Goal: Task Accomplishment & Management: Use online tool/utility

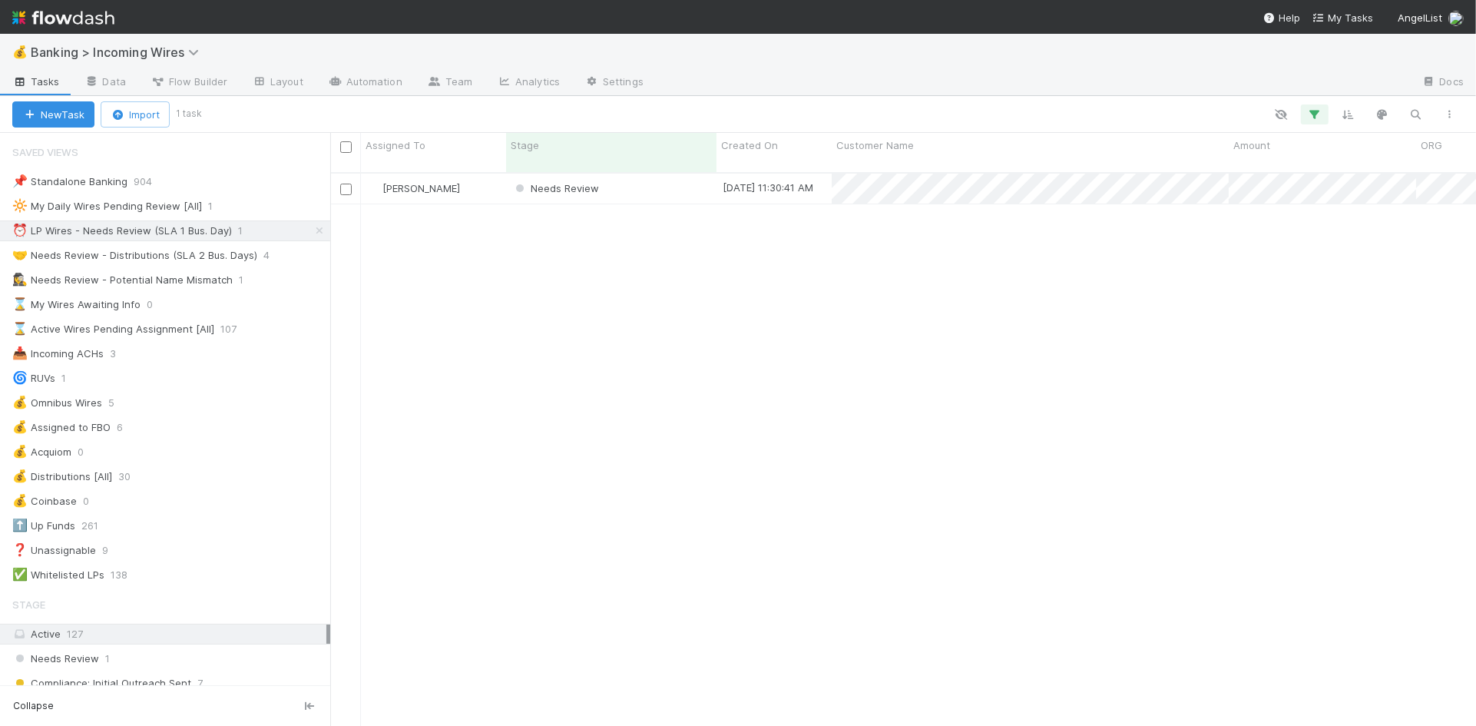
scroll to position [565, 1146]
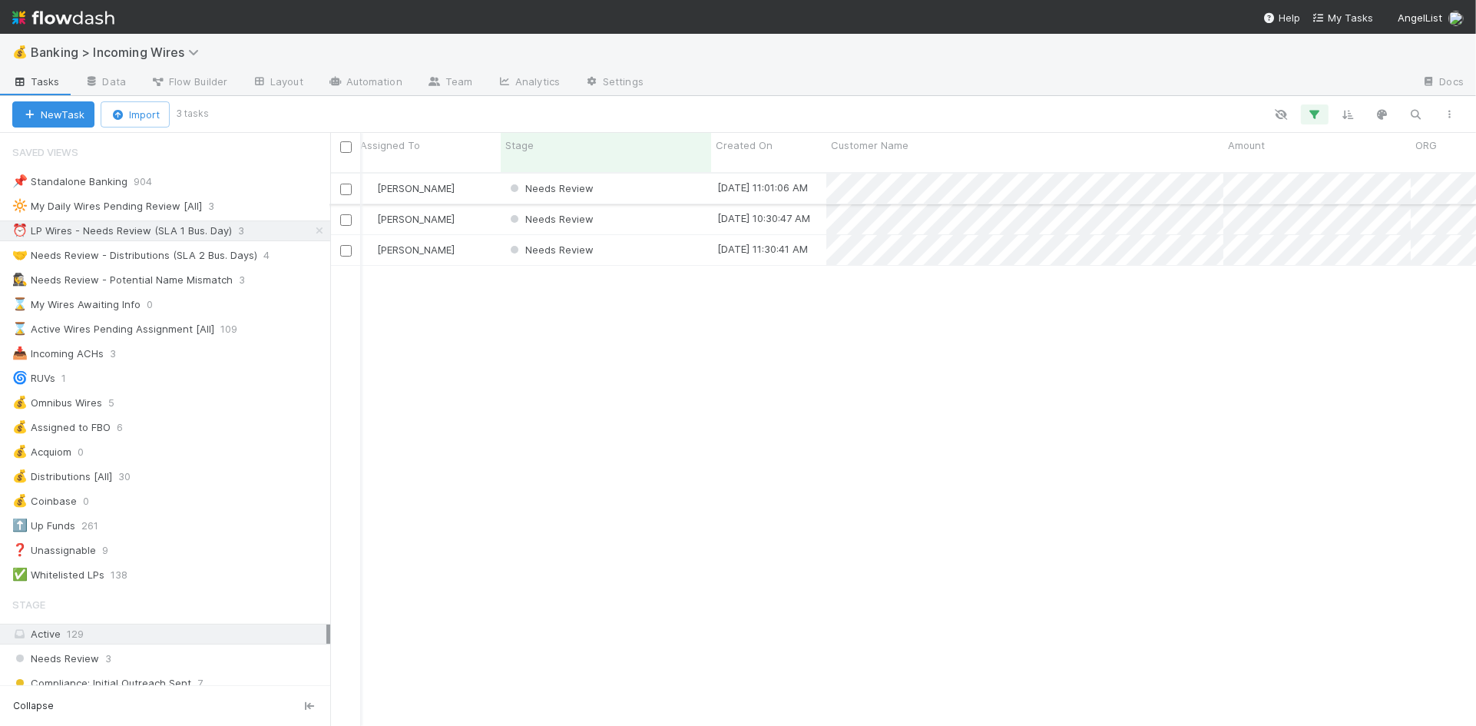
scroll to position [0, 8]
click at [664, 174] on div "Needs Review" at bounding box center [603, 189] width 210 height 30
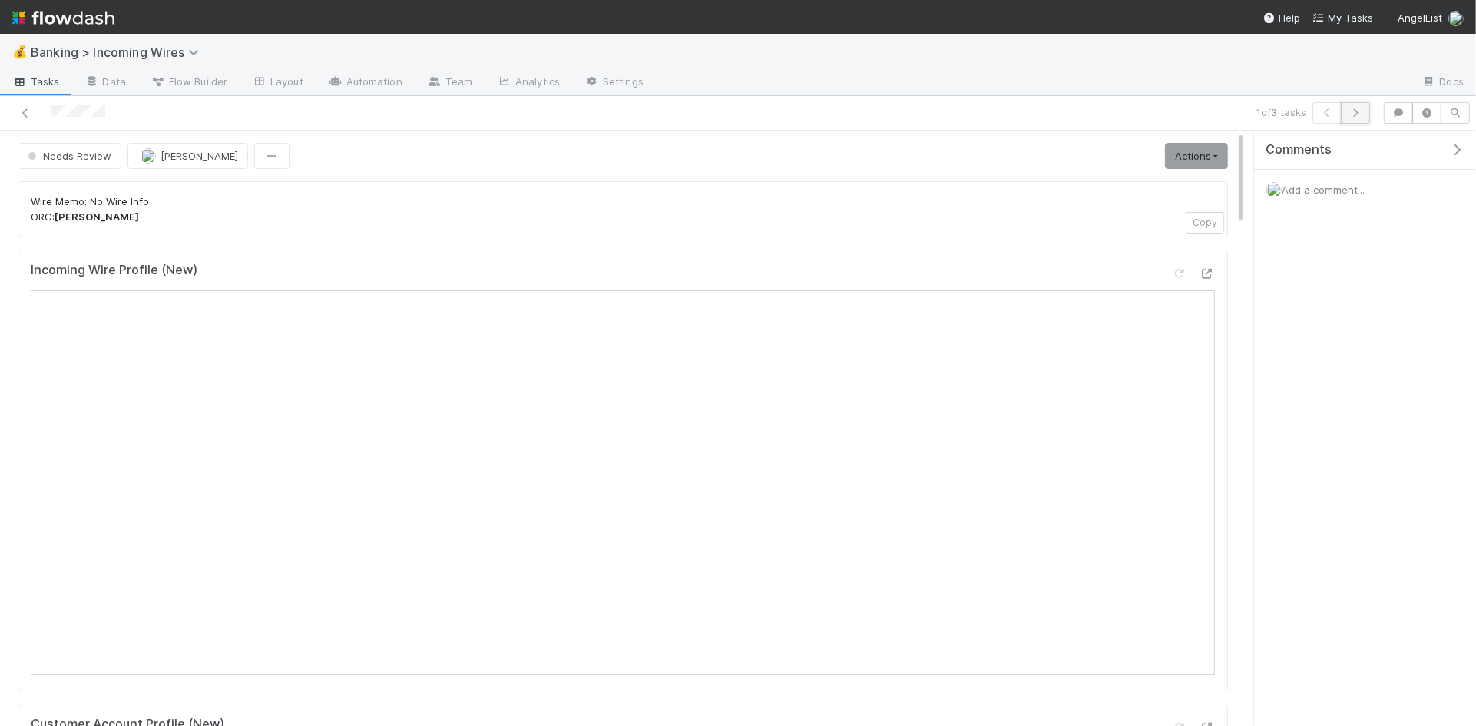
click at [1357, 114] on icon "button" at bounding box center [1354, 112] width 15 height 9
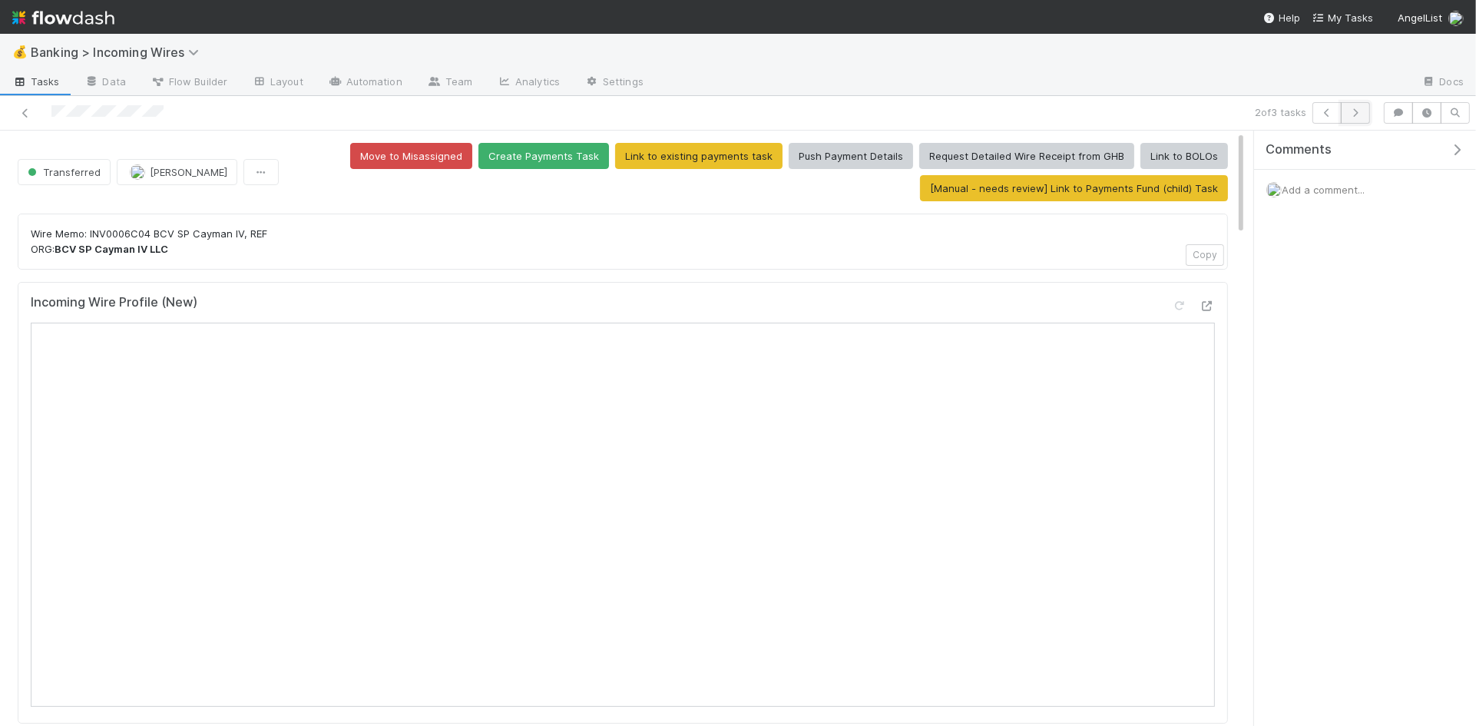
click at [1348, 116] on icon "button" at bounding box center [1354, 112] width 15 height 9
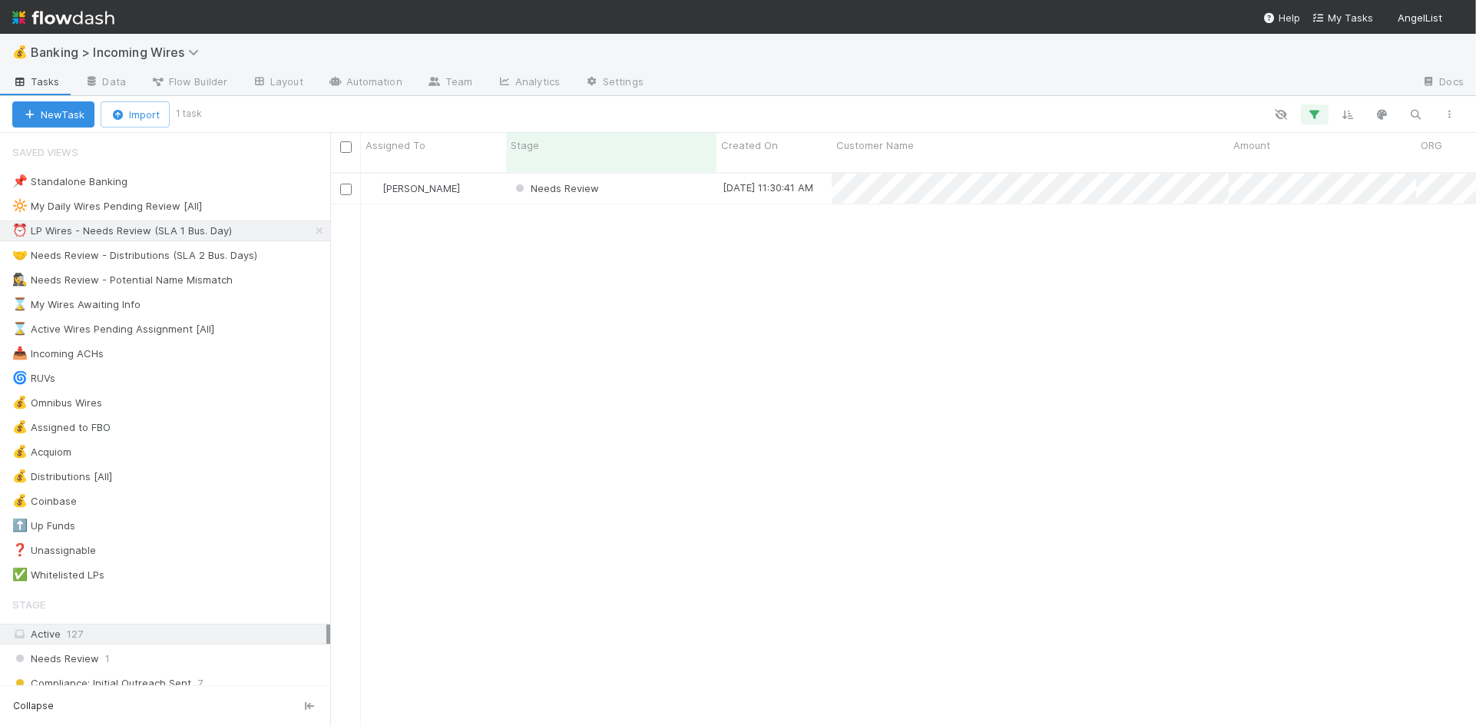
scroll to position [565, 1146]
click at [318, 230] on icon at bounding box center [319, 231] width 15 height 10
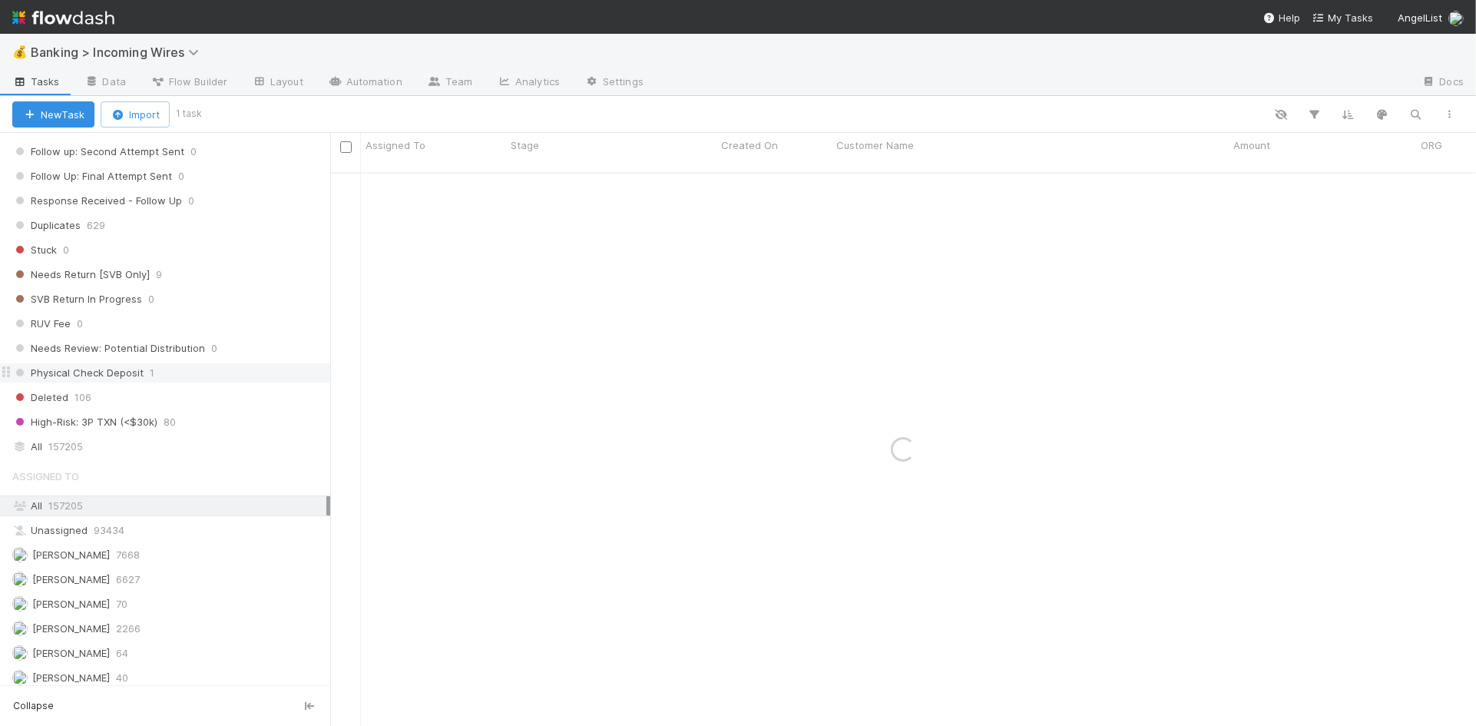
scroll to position [1111, 0]
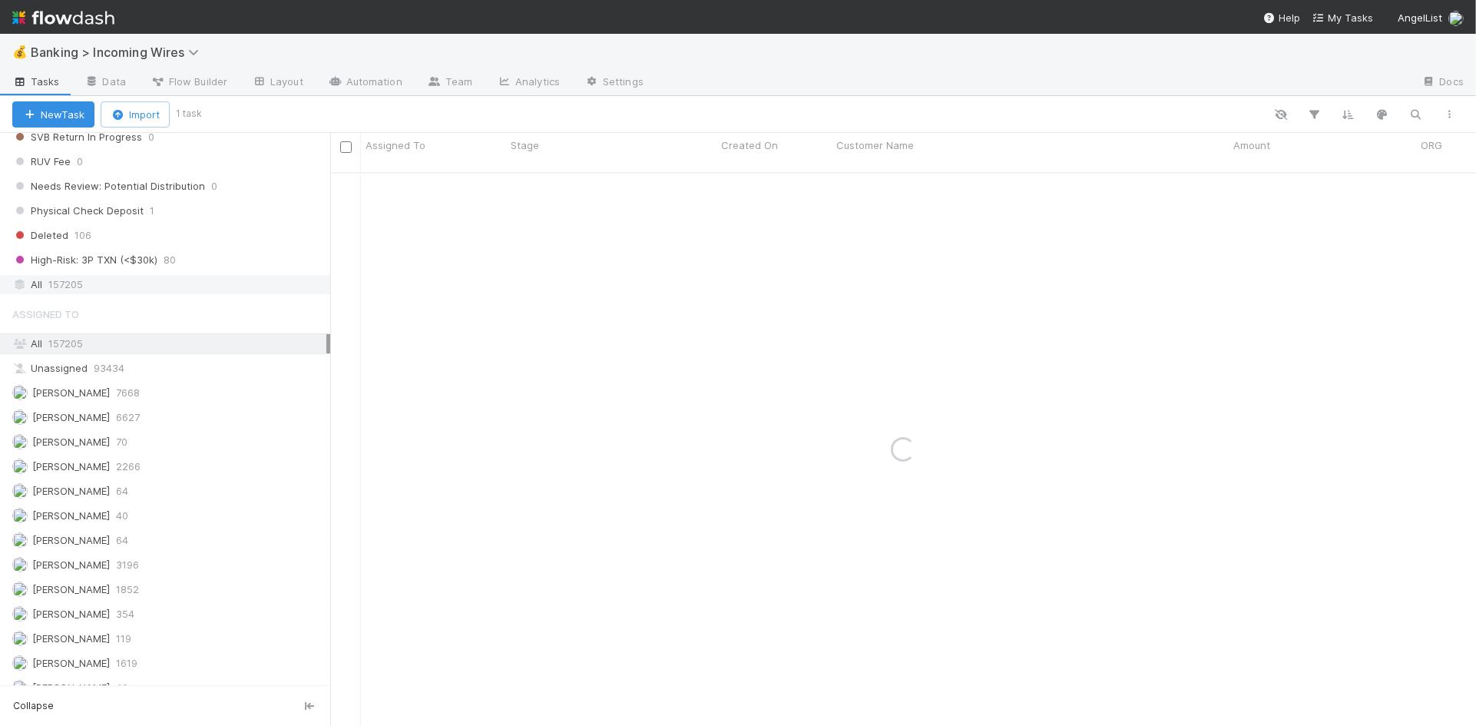
click at [184, 291] on div "All 157205" at bounding box center [169, 284] width 314 height 19
click at [1420, 116] on icon "button" at bounding box center [1415, 114] width 15 height 14
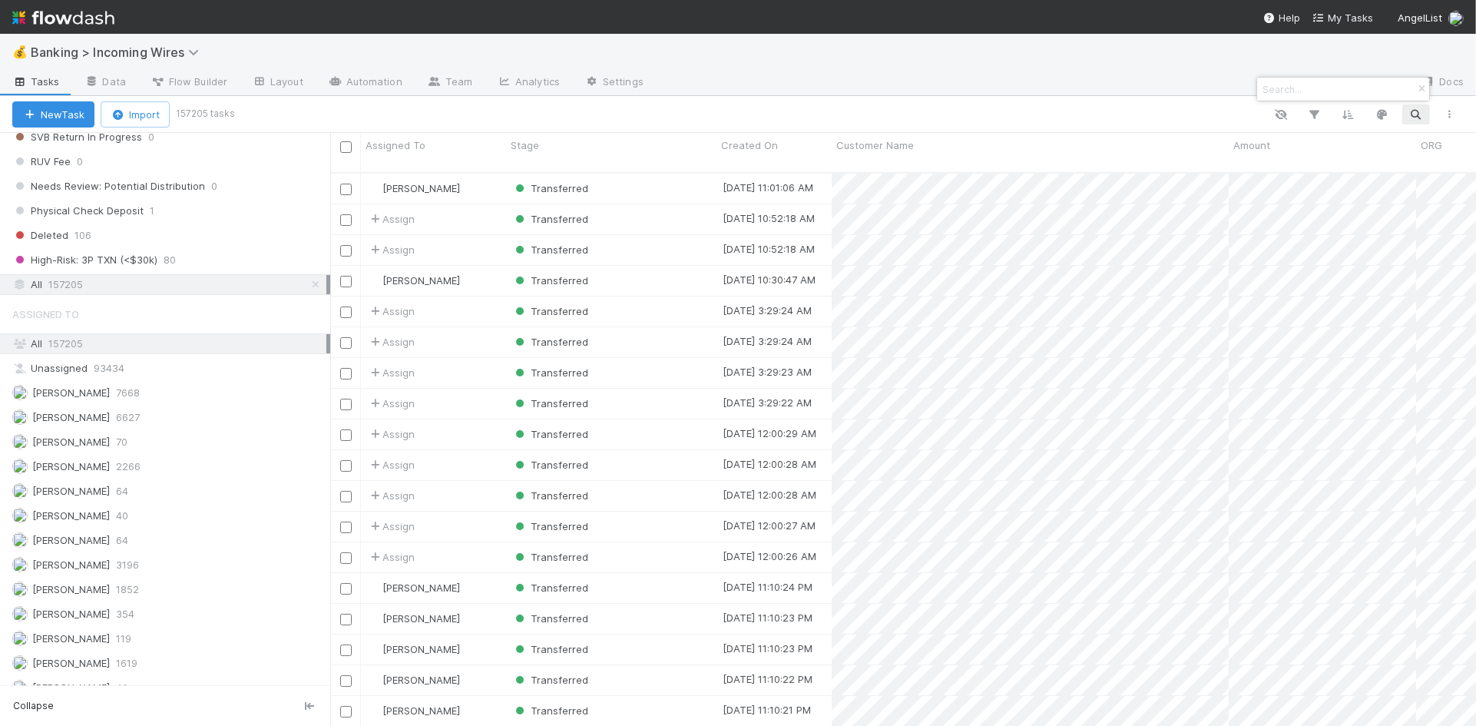
scroll to position [565, 1146]
click at [1293, 91] on input at bounding box center [1336, 89] width 154 height 18
paste input "Yen-Cheng Chou"
type input "Yen-Cheng Chou"
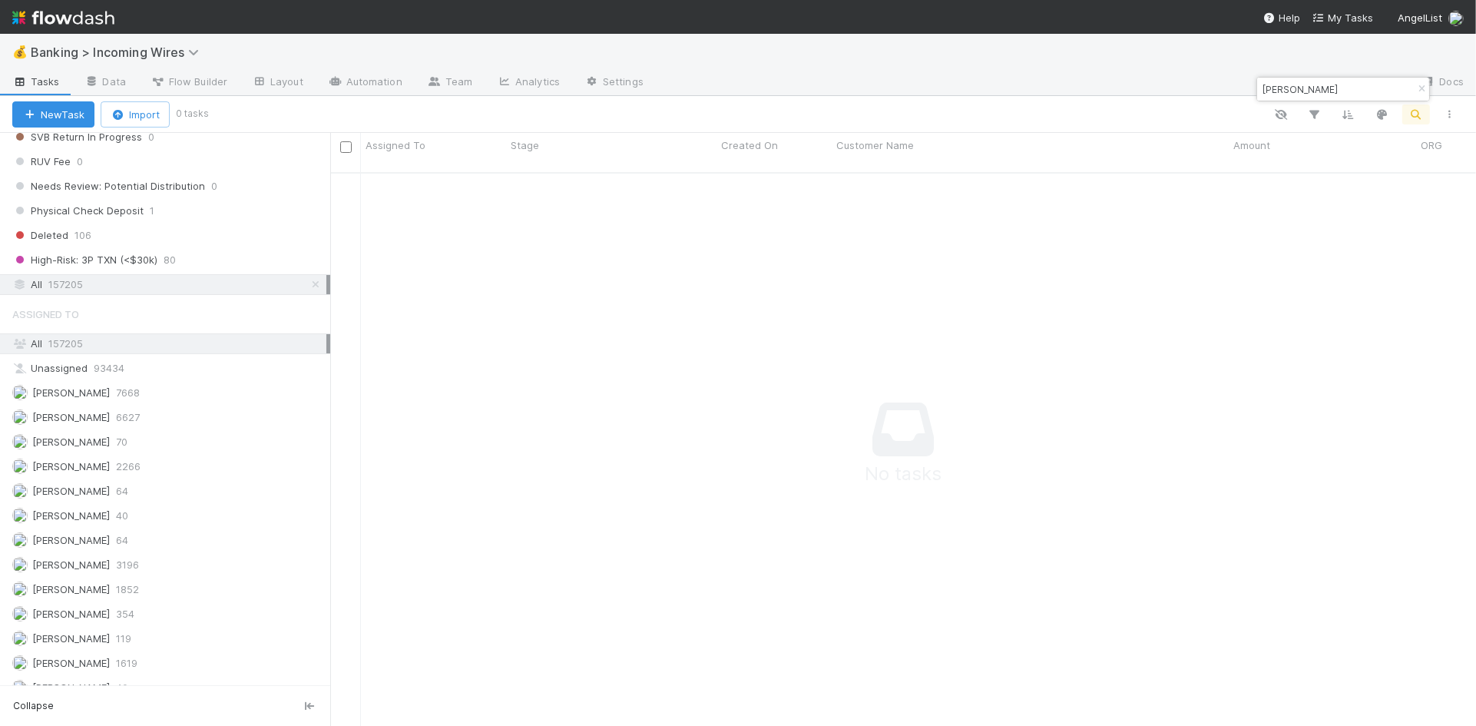
click at [1367, 87] on input "Yen-Cheng Chou" at bounding box center [1336, 89] width 154 height 18
click at [1365, 88] on input "Yen-Cheng Chou" at bounding box center [1336, 89] width 154 height 18
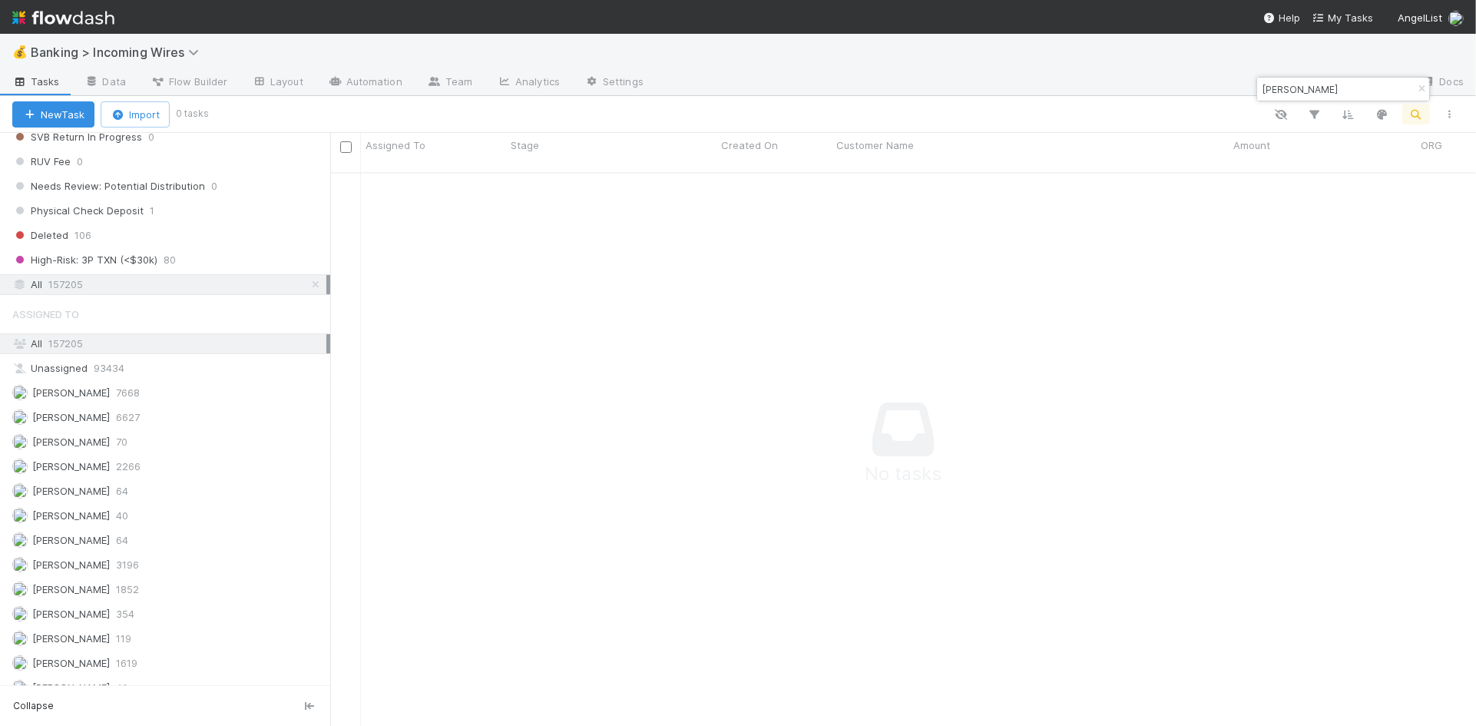
click at [1365, 88] on input "Yen-Cheng Chou" at bounding box center [1336, 89] width 154 height 18
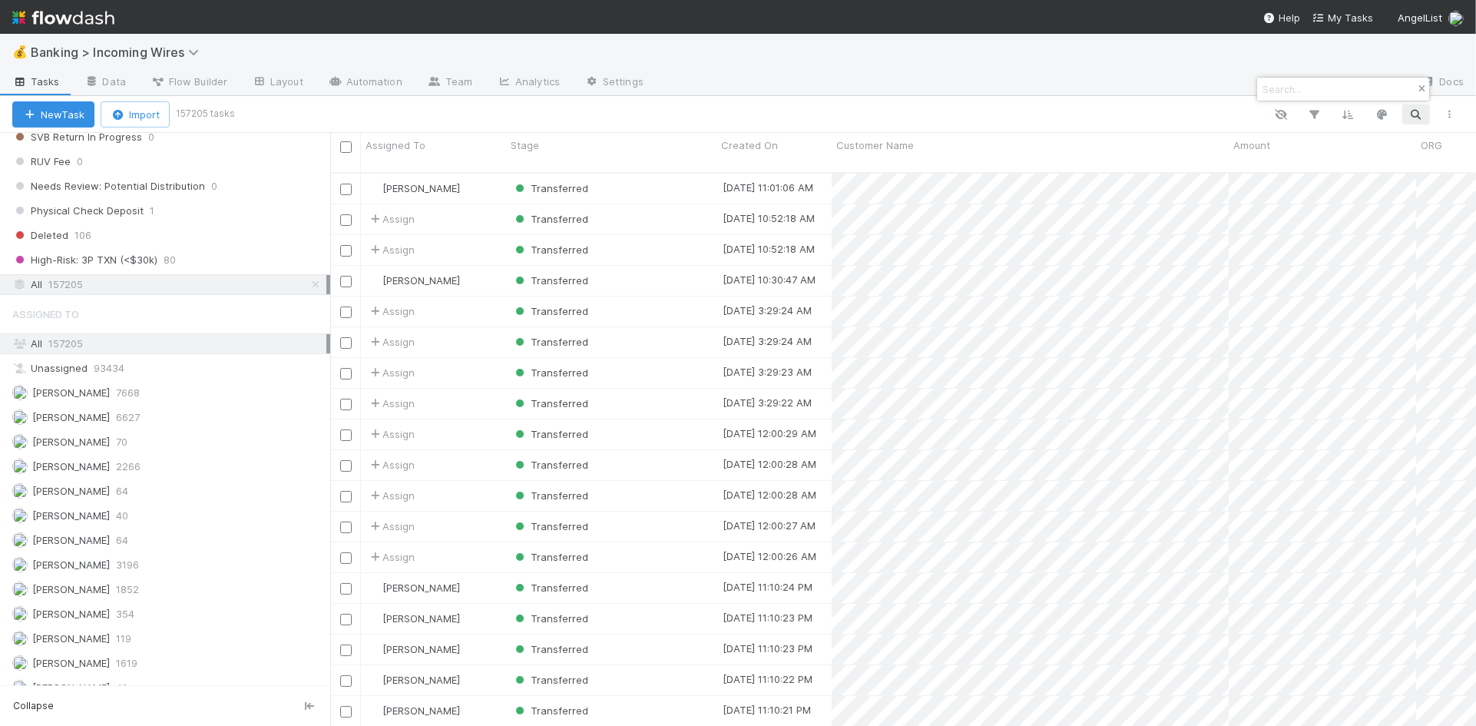
click at [1419, 88] on icon "button" at bounding box center [1421, 88] width 15 height 9
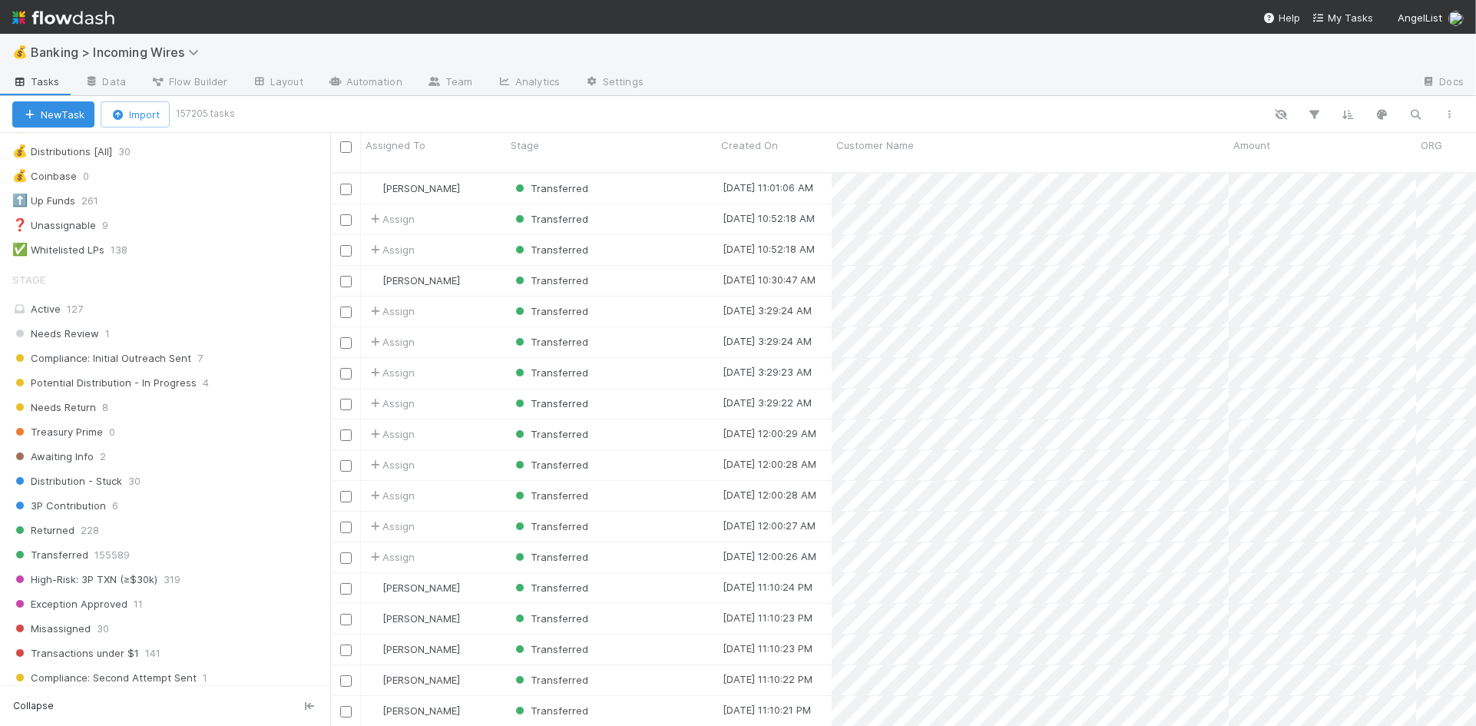
scroll to position [231, 0]
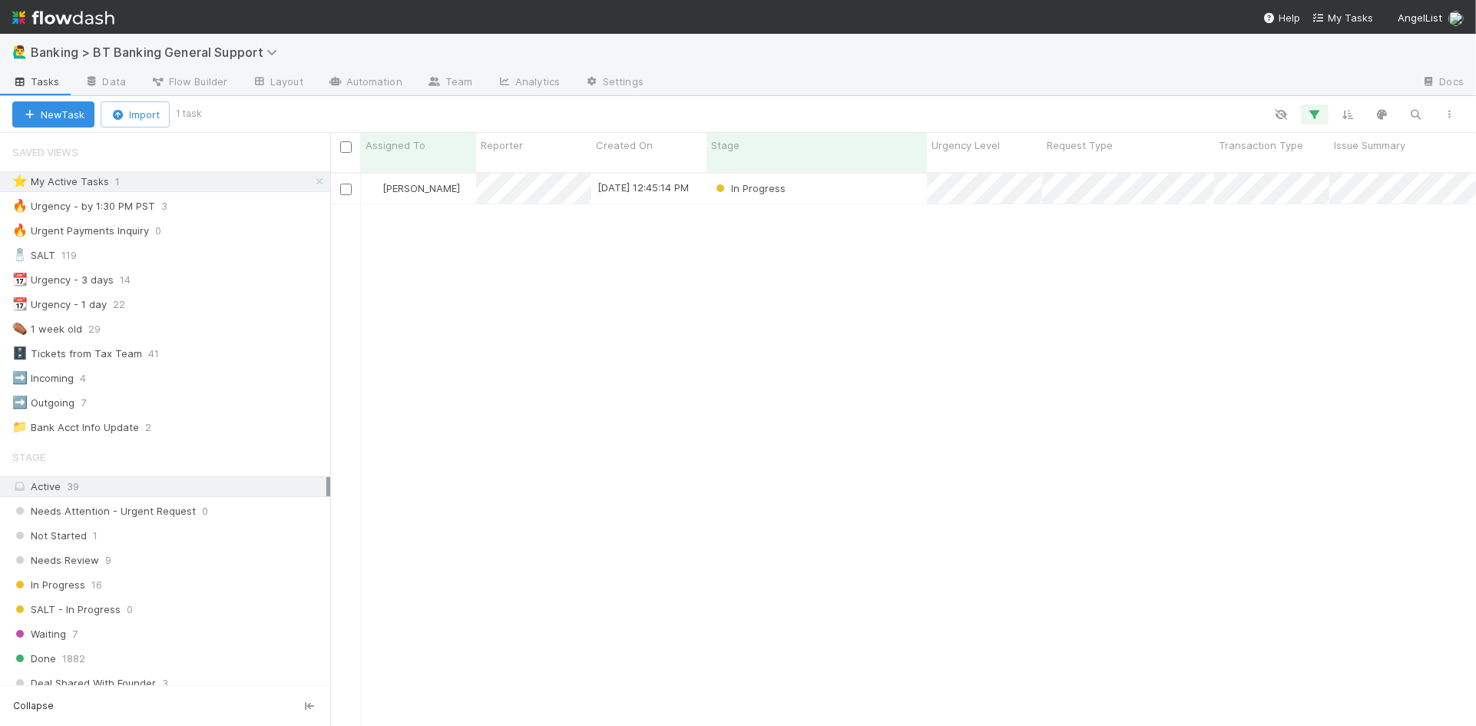
scroll to position [565, 1146]
click at [800, 177] on div "Not Started" at bounding box center [816, 189] width 220 height 30
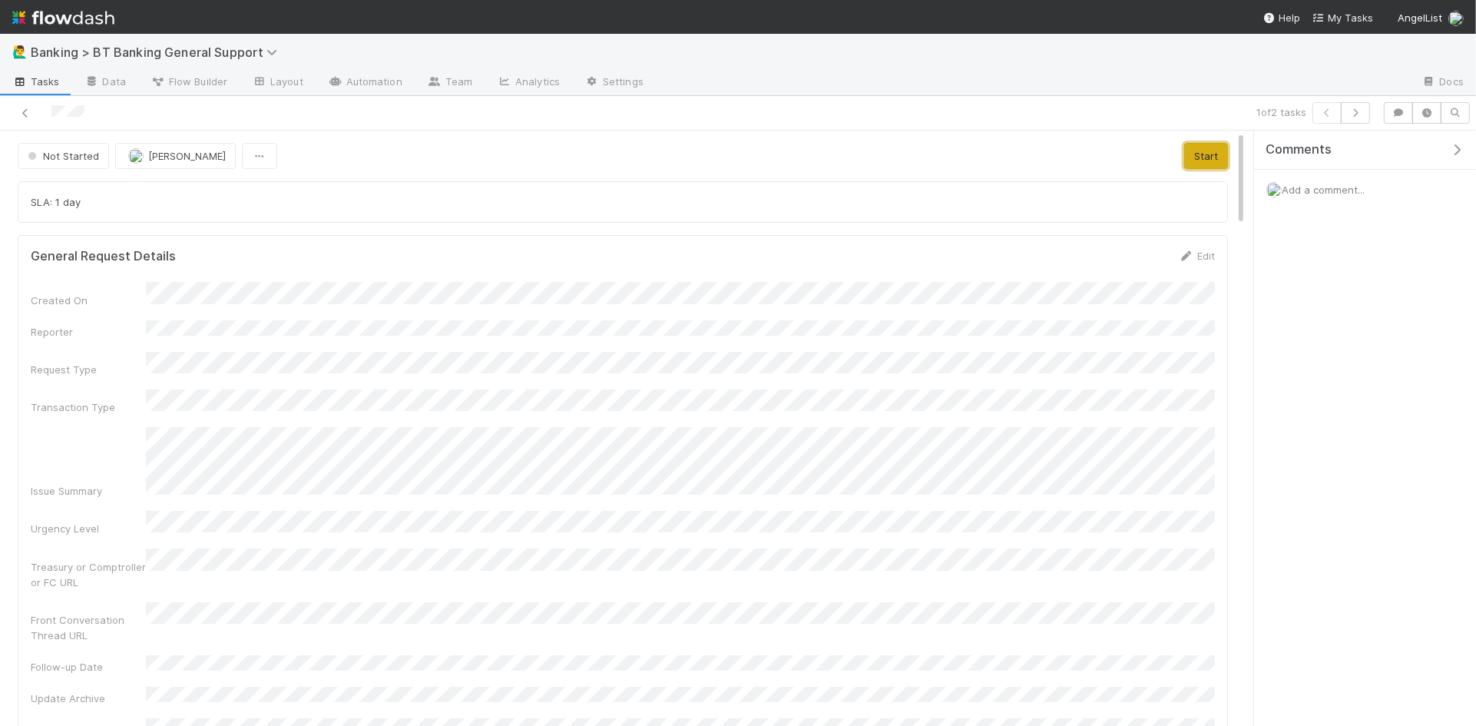
click at [1212, 158] on button "Start" at bounding box center [1206, 156] width 44 height 26
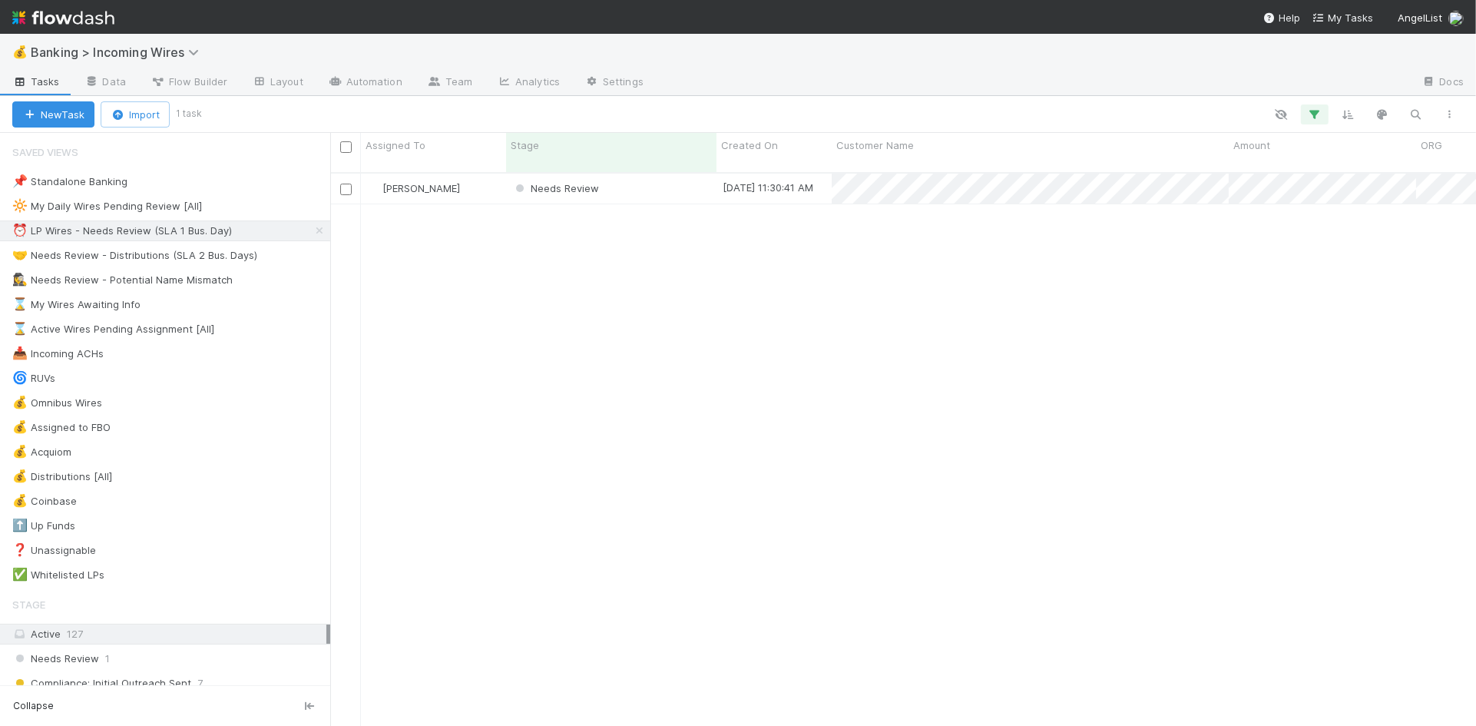
scroll to position [0, 1]
click at [144, 257] on div "🤝 Needs Review - Distributions (SLA 2 Bus. Days)" at bounding box center [134, 255] width 245 height 19
click at [144, 230] on div "⏰ LP Wires - Needs Review (SLA 1 Bus. Day)" at bounding box center [122, 230] width 220 height 19
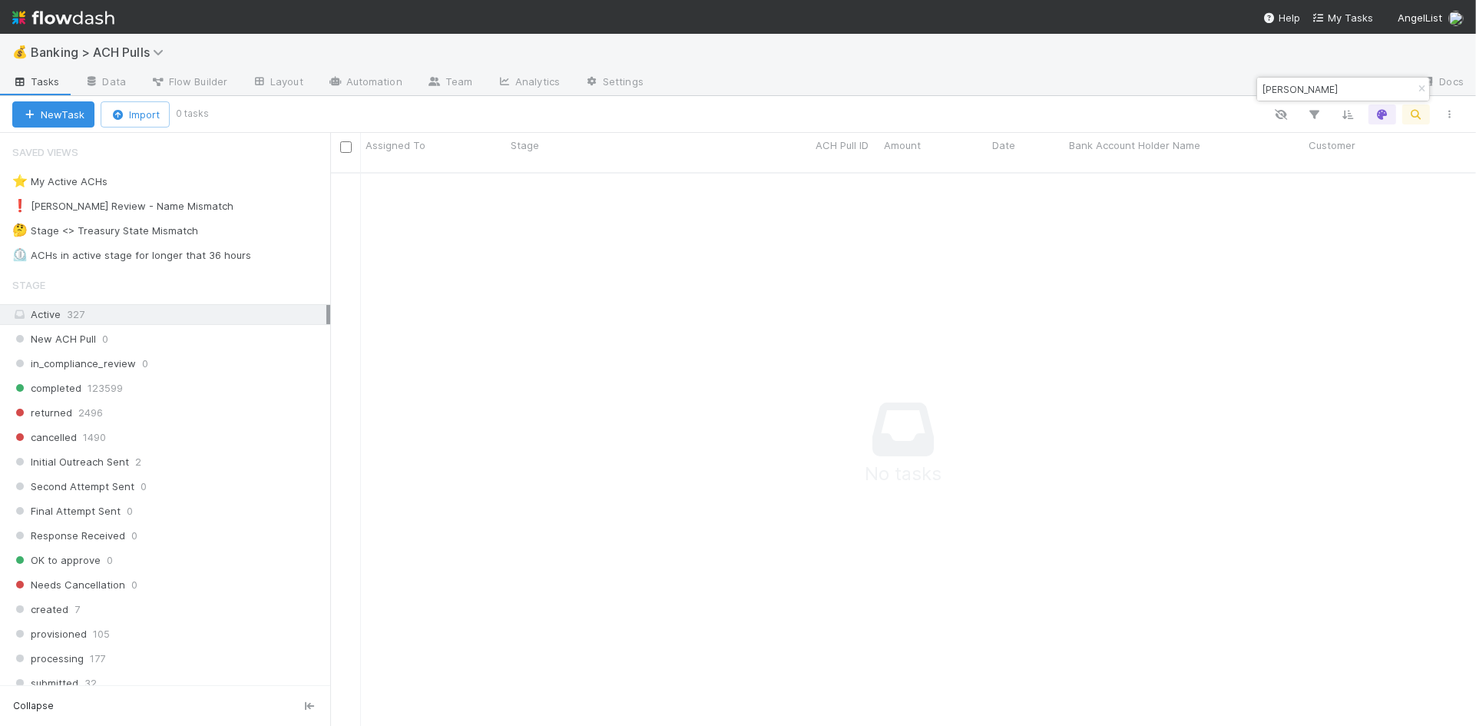
scroll to position [565, 1146]
drag, startPoint x: 176, startPoint y: 250, endPoint x: 191, endPoint y: 250, distance: 15.4
click at [176, 250] on div "⏲️ ACHs in active stage for longer that 36 hours" at bounding box center [131, 255] width 239 height 19
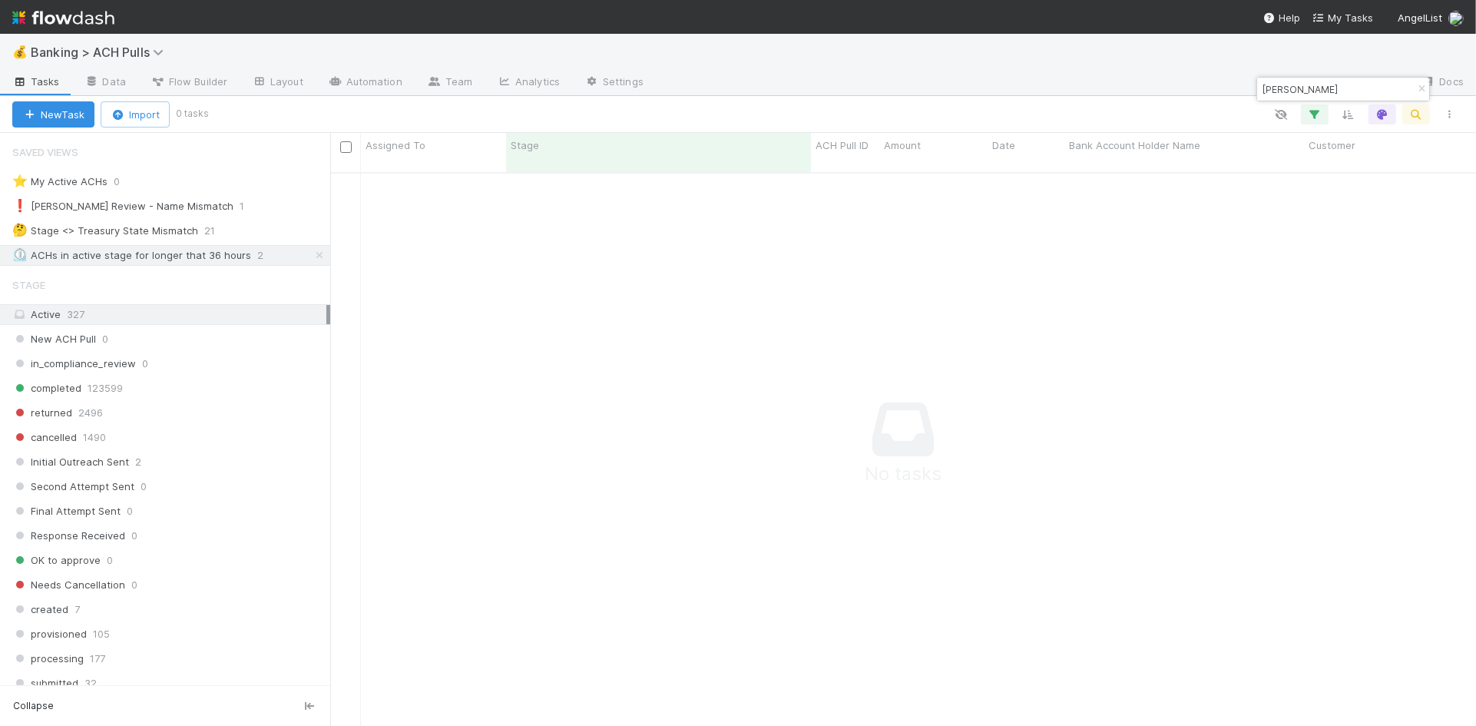
scroll to position [565, 1146]
click at [1417, 85] on icon "button" at bounding box center [1421, 88] width 15 height 9
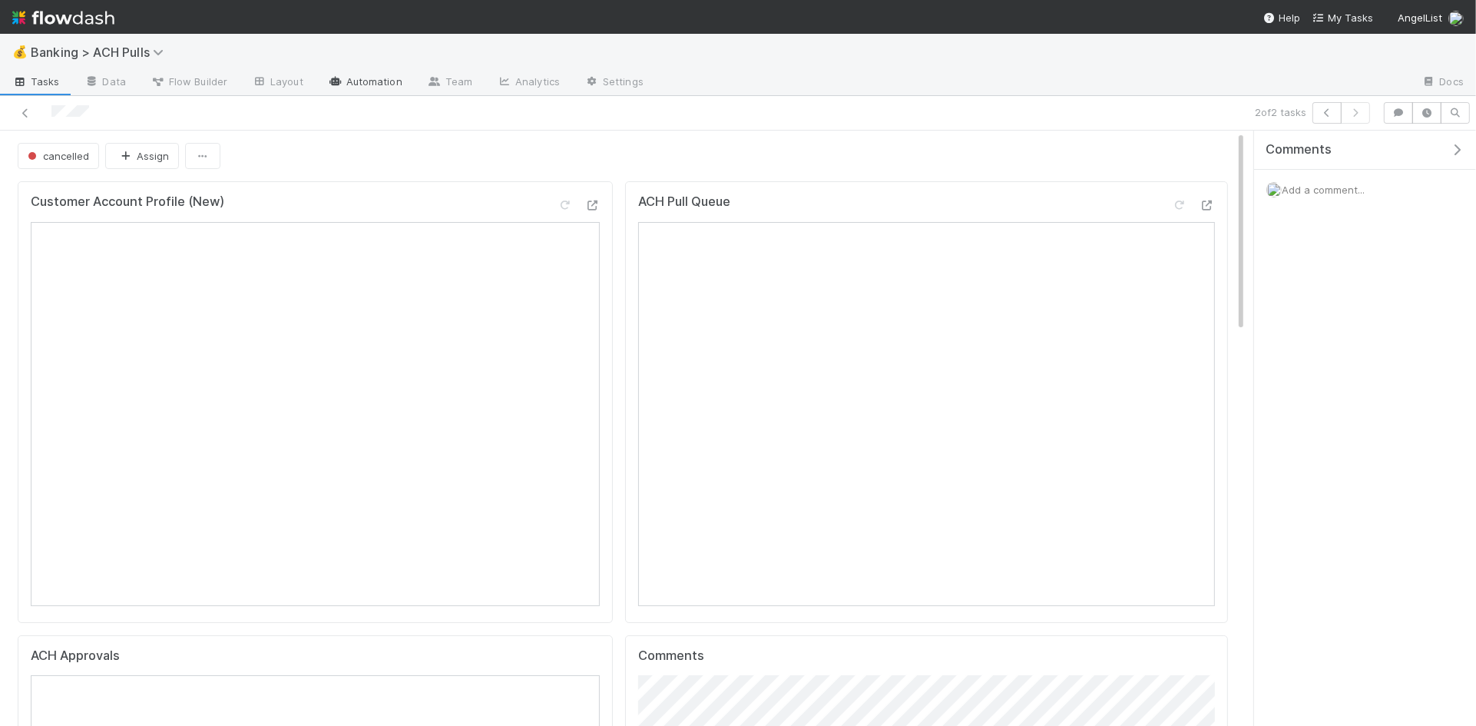
click at [352, 77] on link "Automation" at bounding box center [365, 83] width 99 height 25
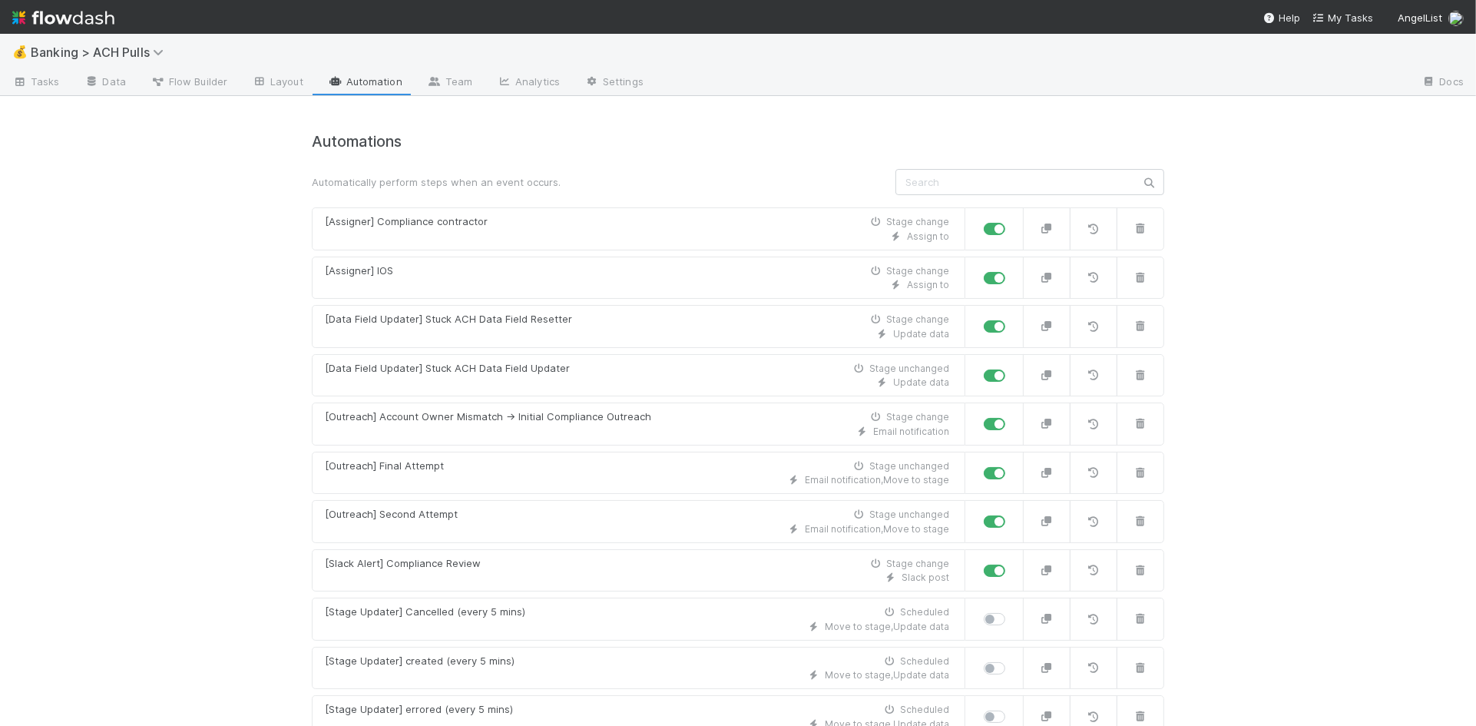
scroll to position [732, 0]
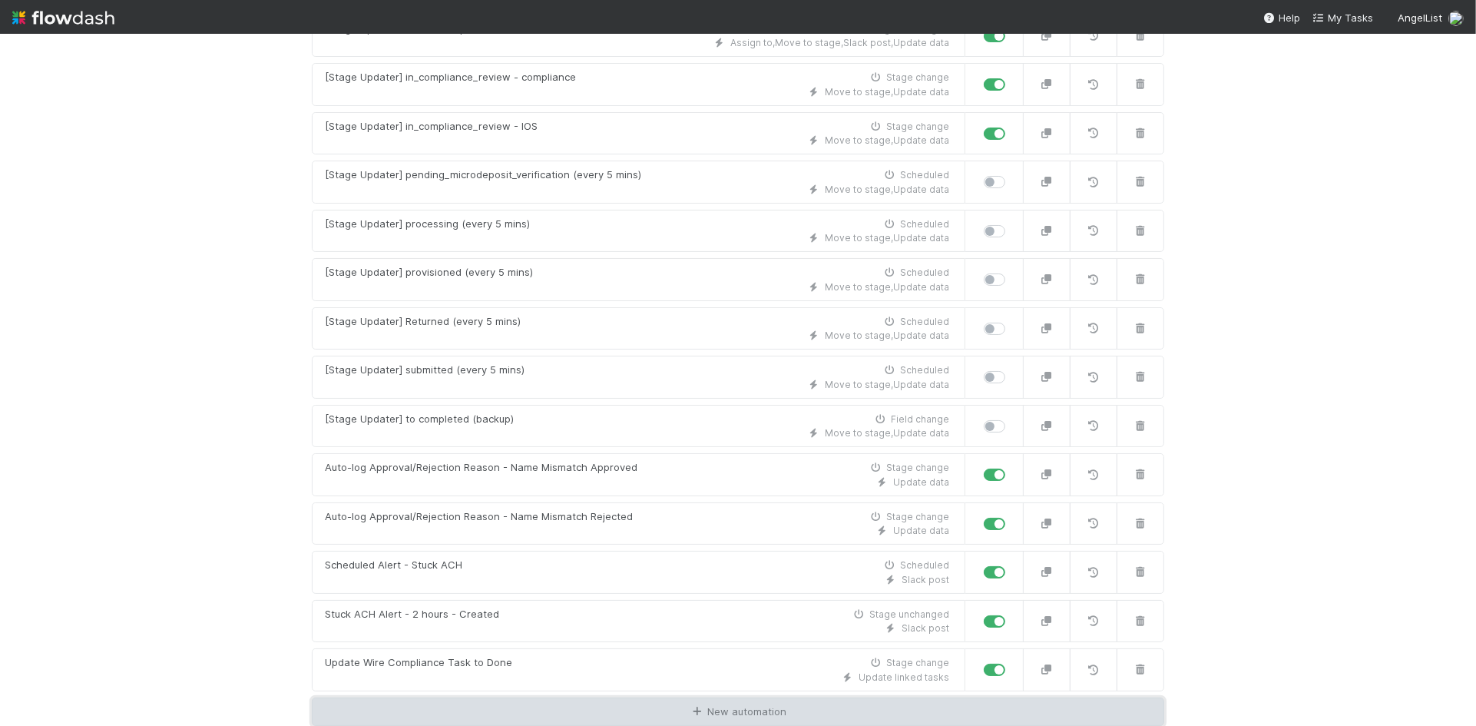
click at [808, 713] on link "New automation" at bounding box center [738, 711] width 852 height 29
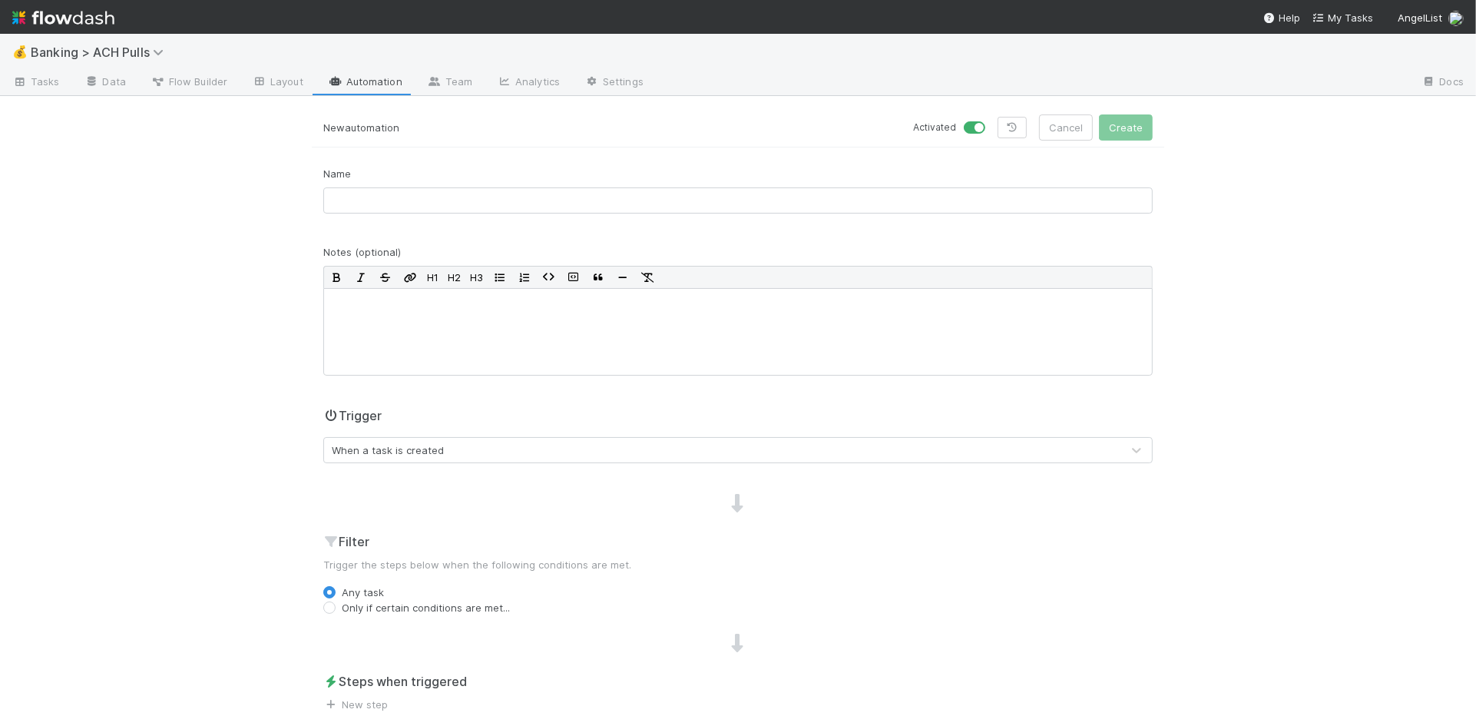
click at [406, 450] on div "When a task is created" at bounding box center [388, 449] width 112 height 15
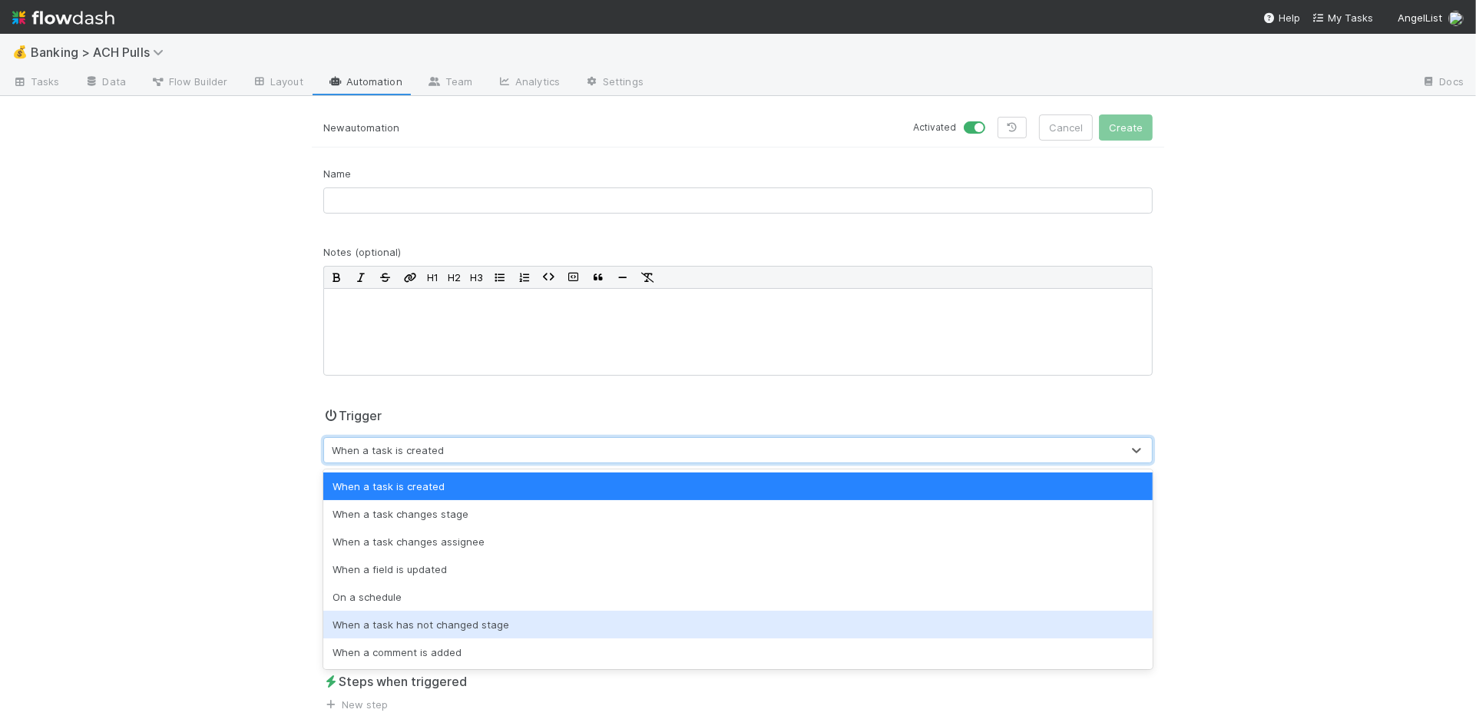
click at [524, 625] on div "When a task has not changed stage" at bounding box center [737, 624] width 829 height 28
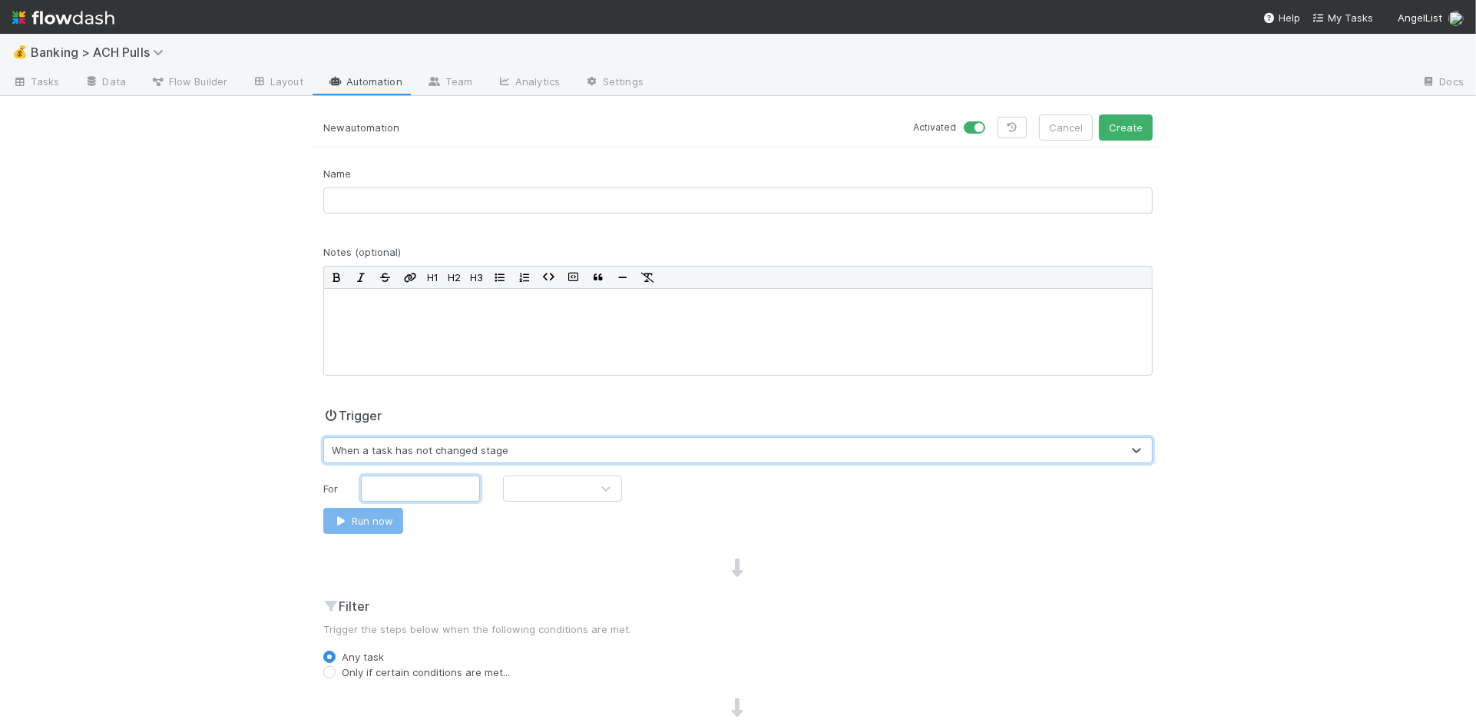
click at [434, 487] on input "text" at bounding box center [420, 488] width 119 height 26
type input "7"
click at [599, 492] on icon at bounding box center [605, 488] width 15 height 15
click at [576, 552] on div "Days" at bounding box center [563, 552] width 119 height 28
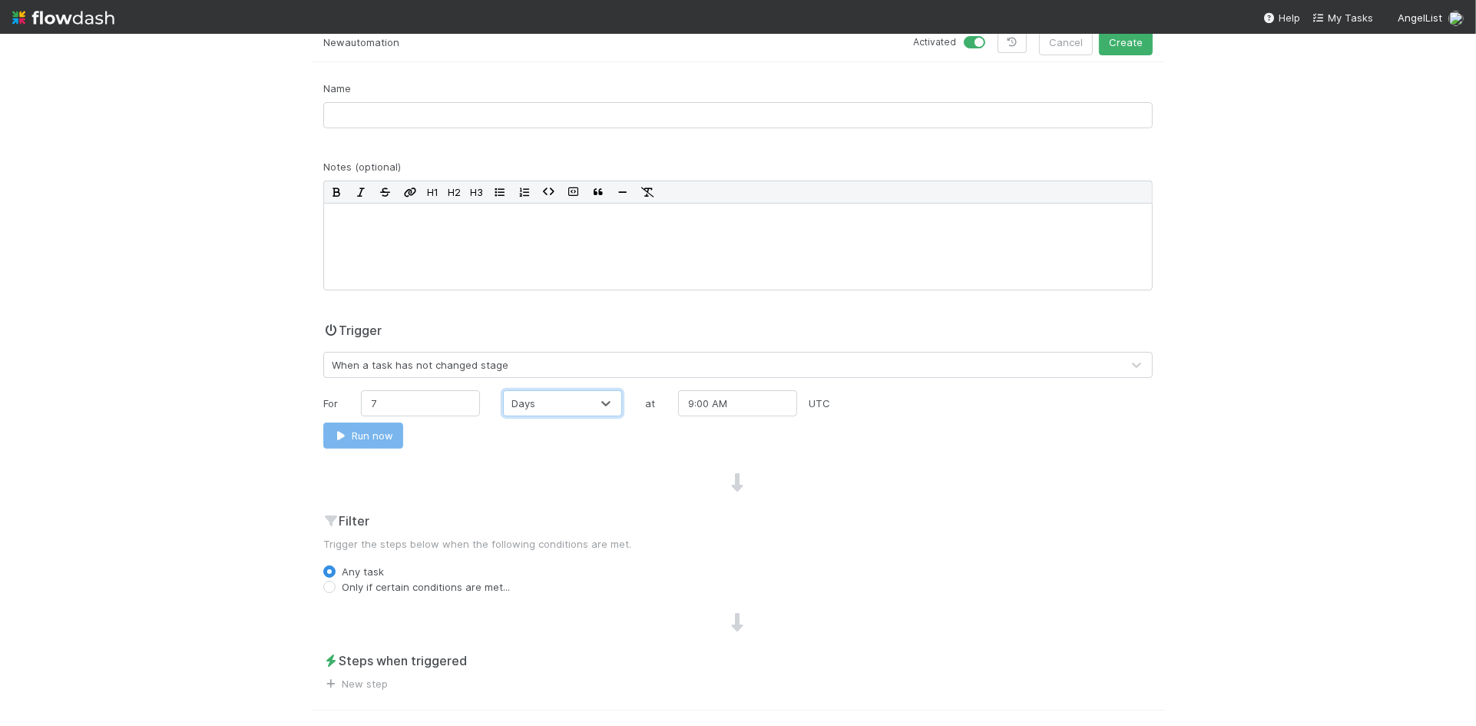
scroll to position [96, 0]
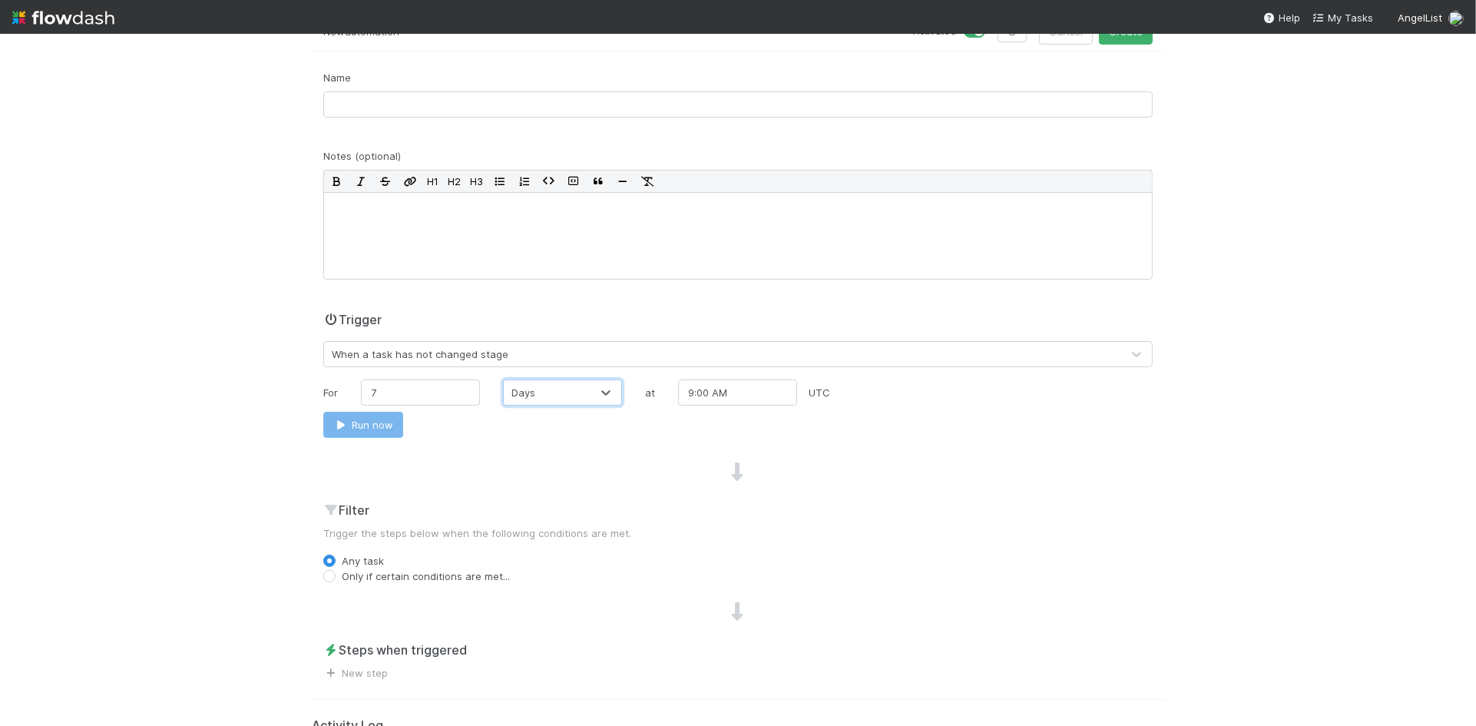
click at [342, 574] on label "Only if certain conditions are met..." at bounding box center [426, 575] width 168 height 15
click at [330, 574] on input "Only if certain conditions are met..." at bounding box center [329, 575] width 12 height 14
radio input "true"
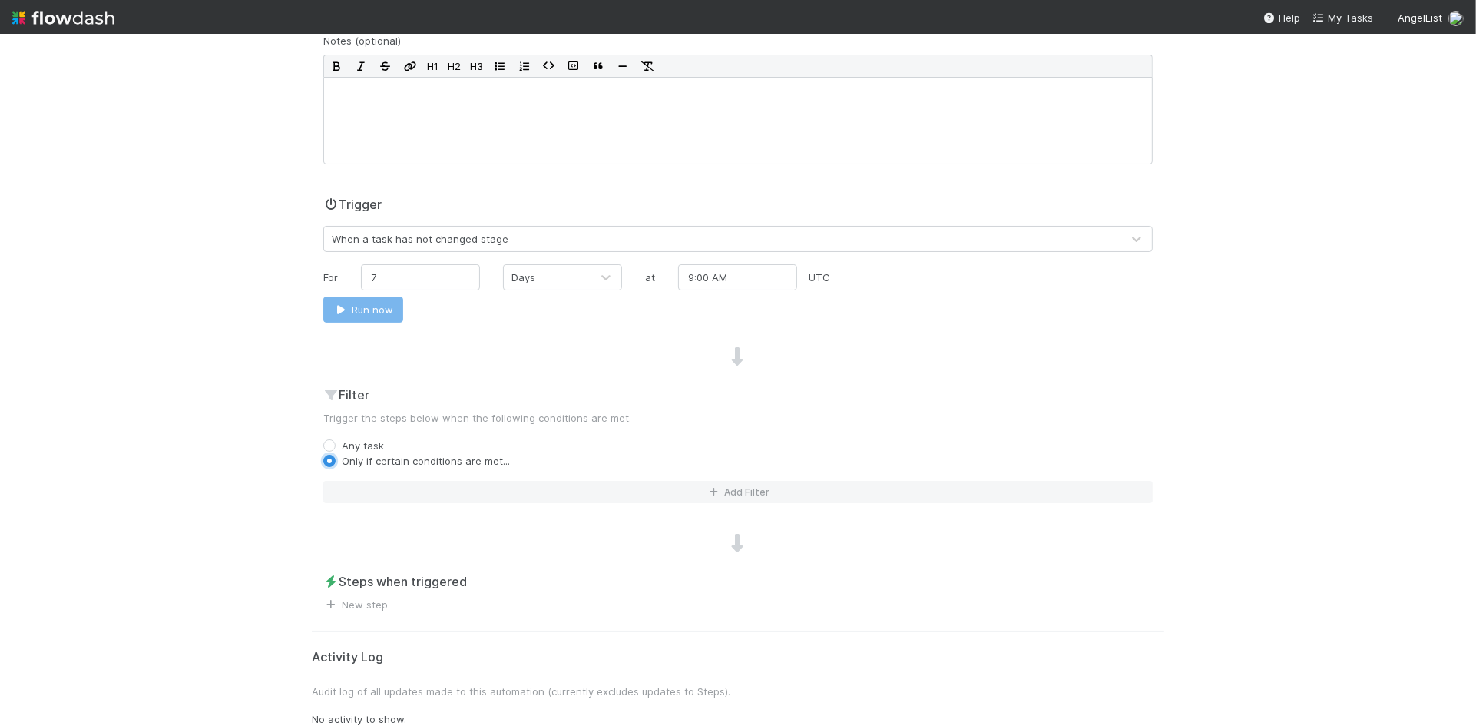
scroll to position [223, 0]
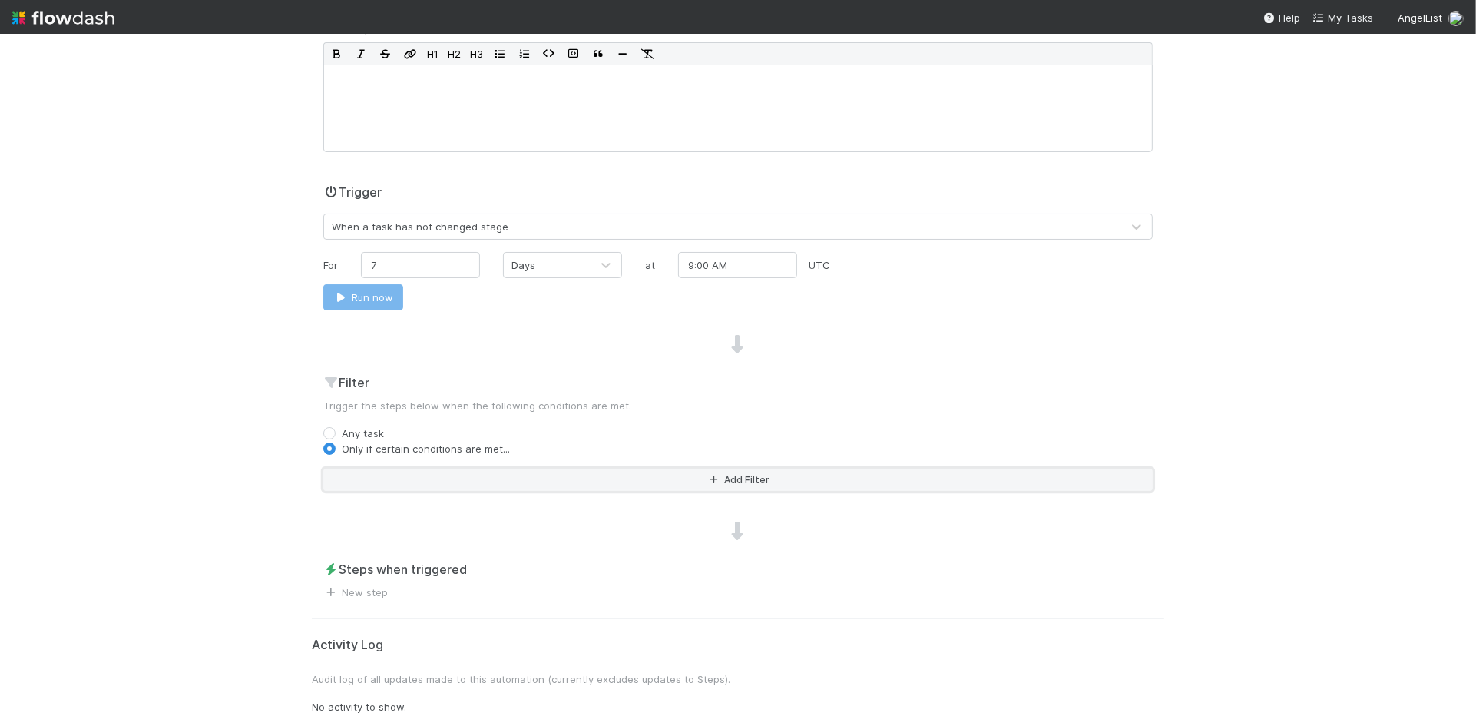
click at [519, 478] on button "Add Filter" at bounding box center [737, 479] width 829 height 22
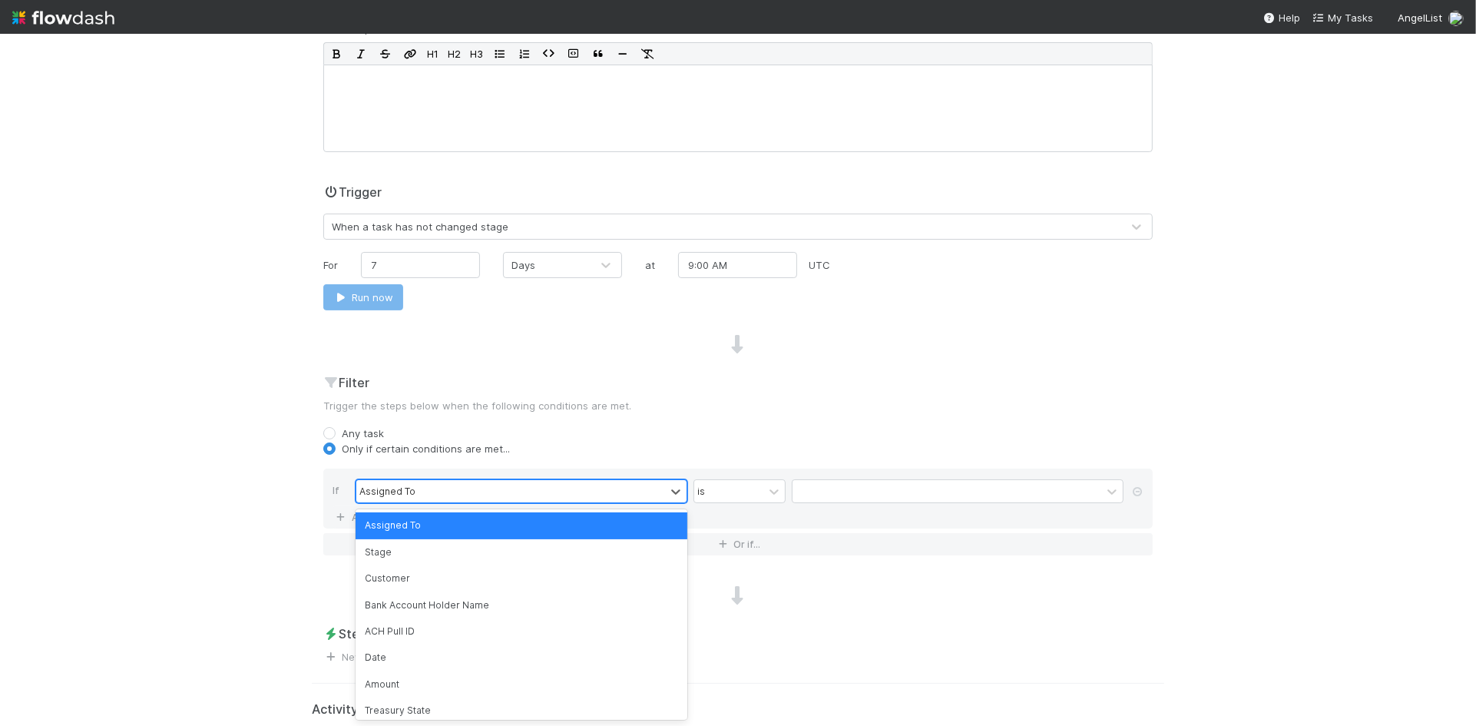
click at [633, 488] on div "Assigned To" at bounding box center [510, 491] width 309 height 22
drag, startPoint x: 514, startPoint y: 561, endPoint x: 529, endPoint y: 554, distance: 17.2
click at [514, 561] on div "Stage" at bounding box center [521, 552] width 332 height 26
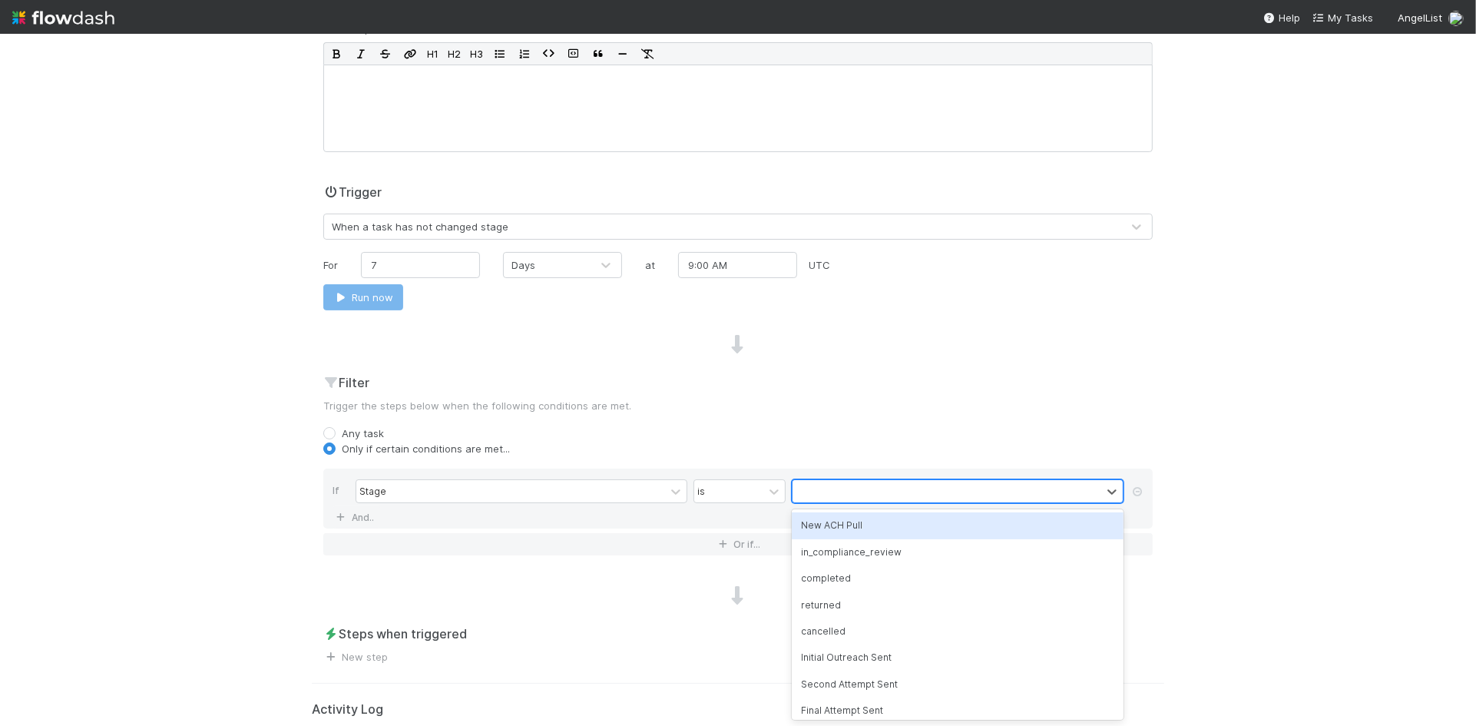
click at [850, 496] on div at bounding box center [946, 491] width 309 height 22
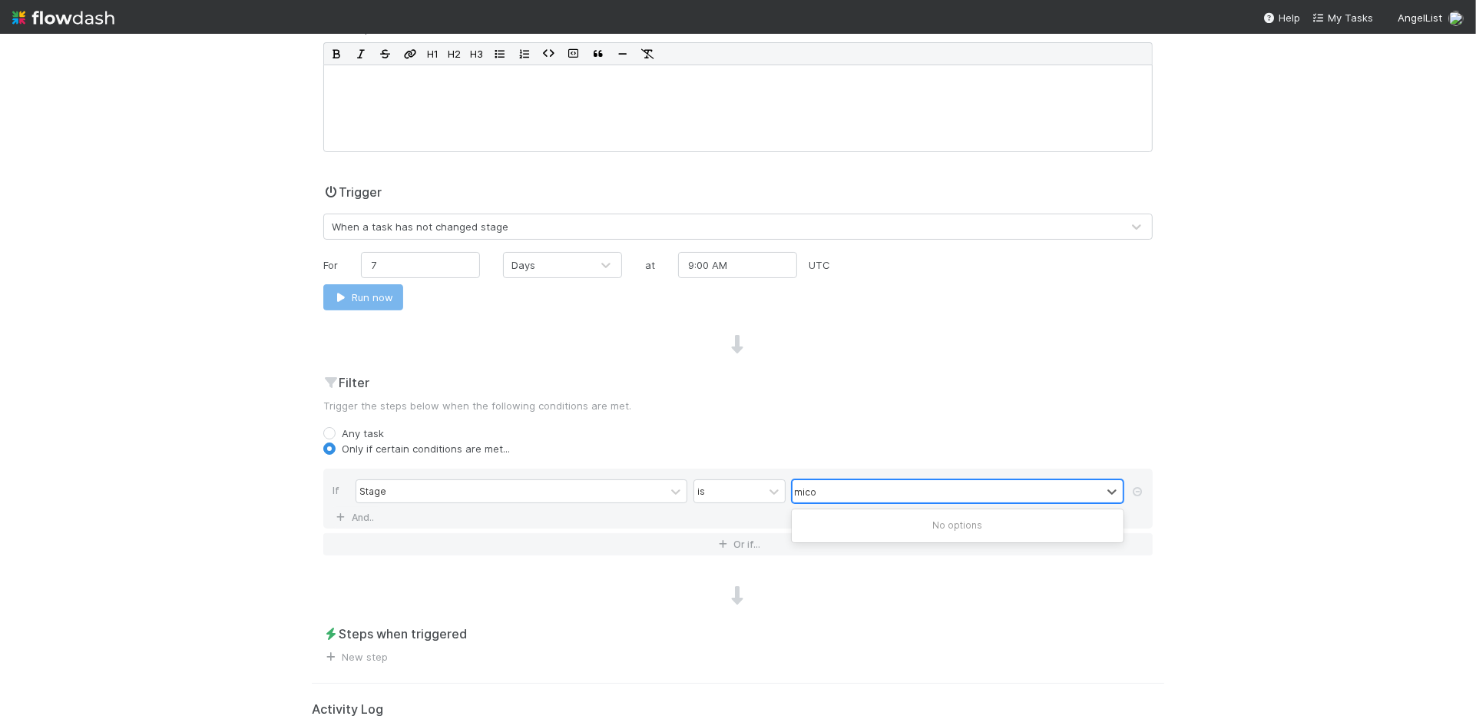
type input "mic"
click at [868, 526] on div "pending_microdeposit_verification" at bounding box center [958, 525] width 332 height 26
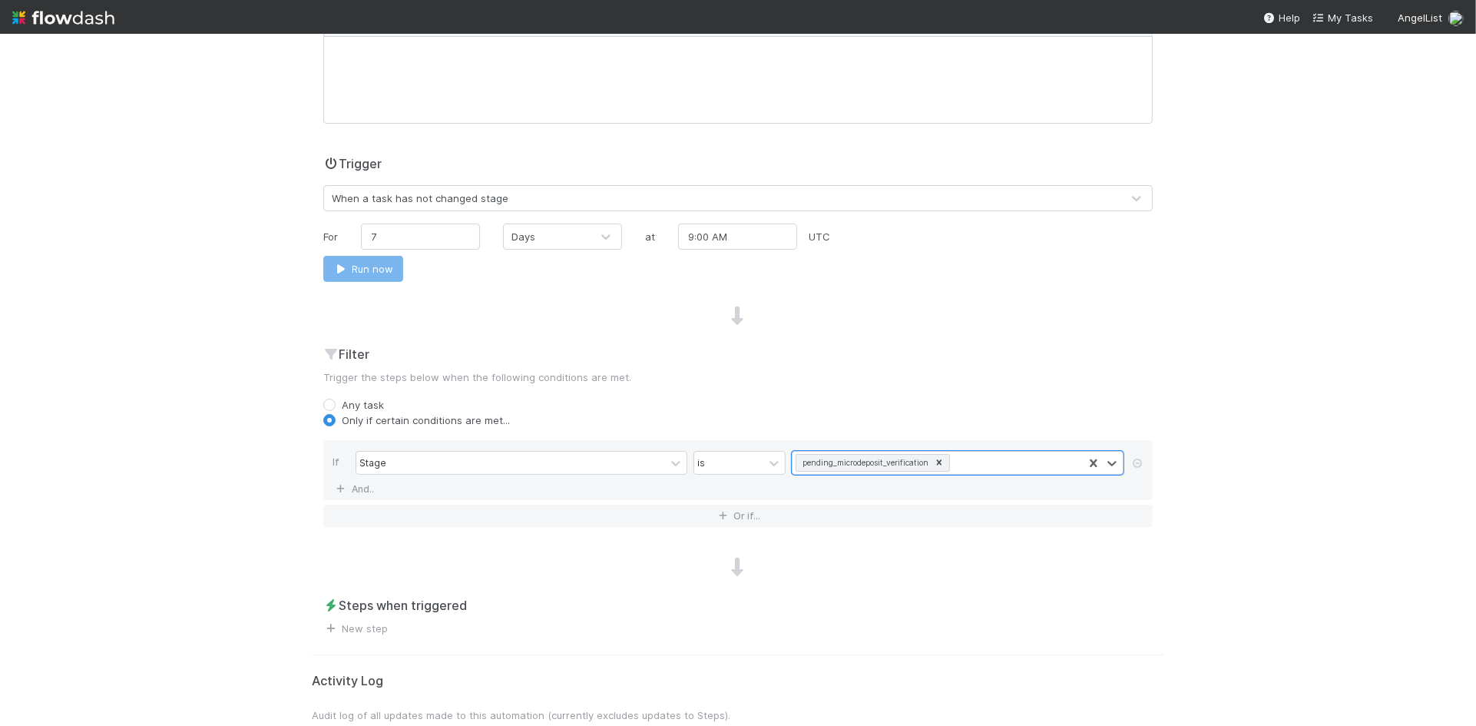
scroll to position [288, 0]
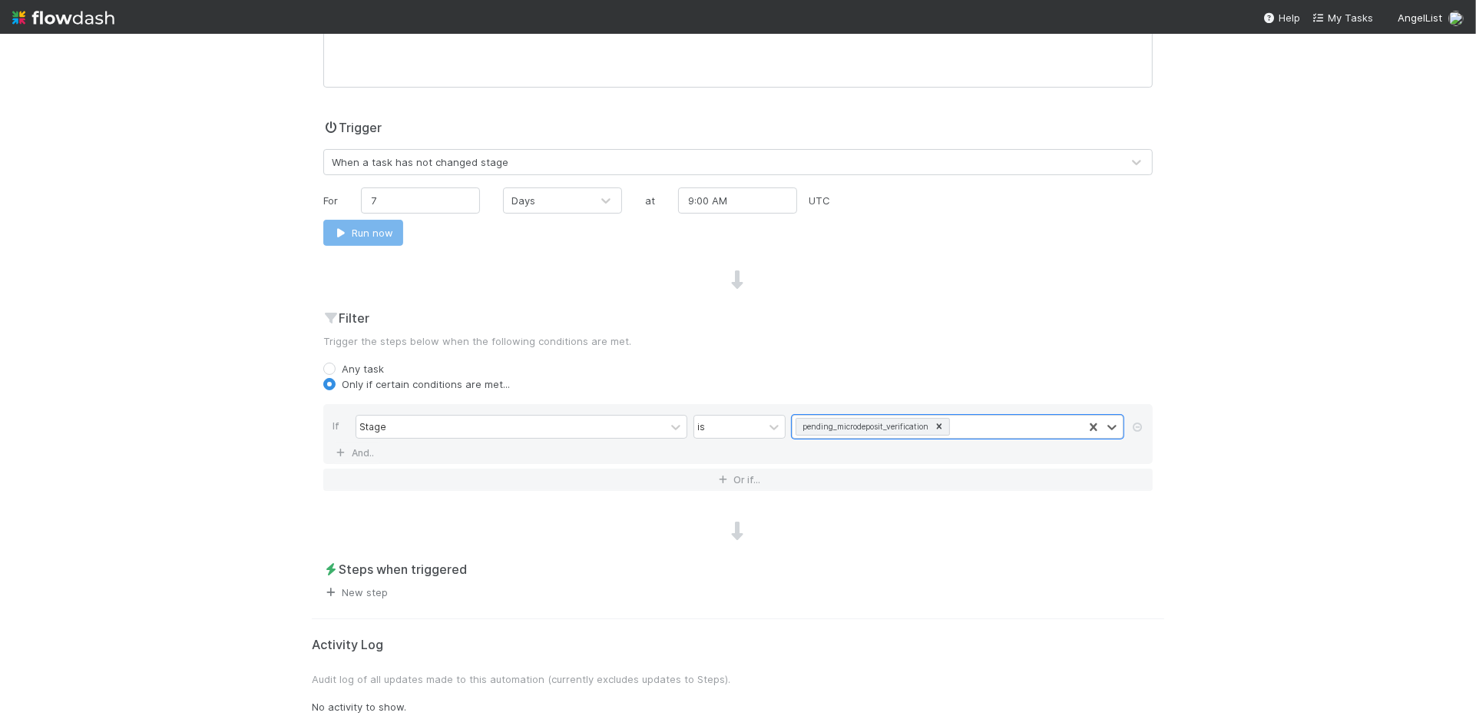
click at [364, 594] on link "New step" at bounding box center [355, 592] width 64 height 12
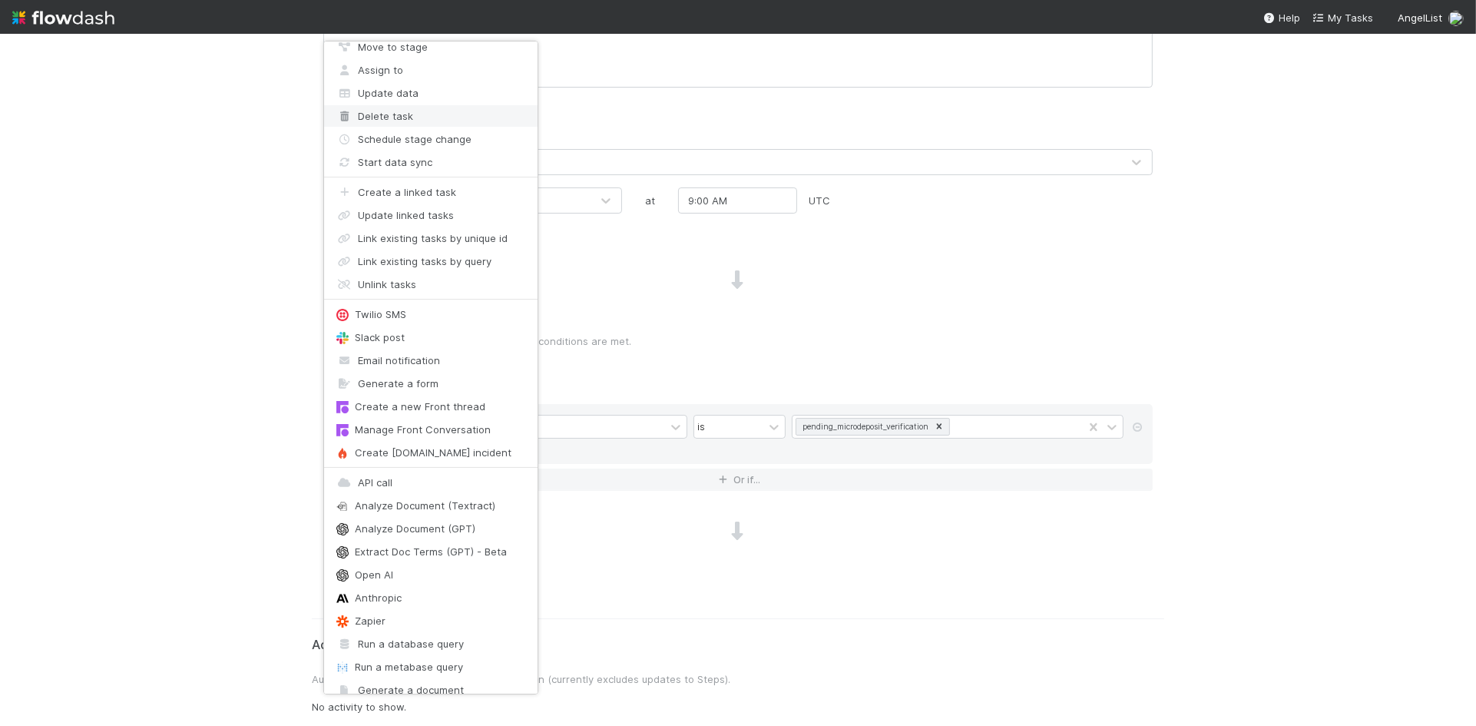
scroll to position [0, 0]
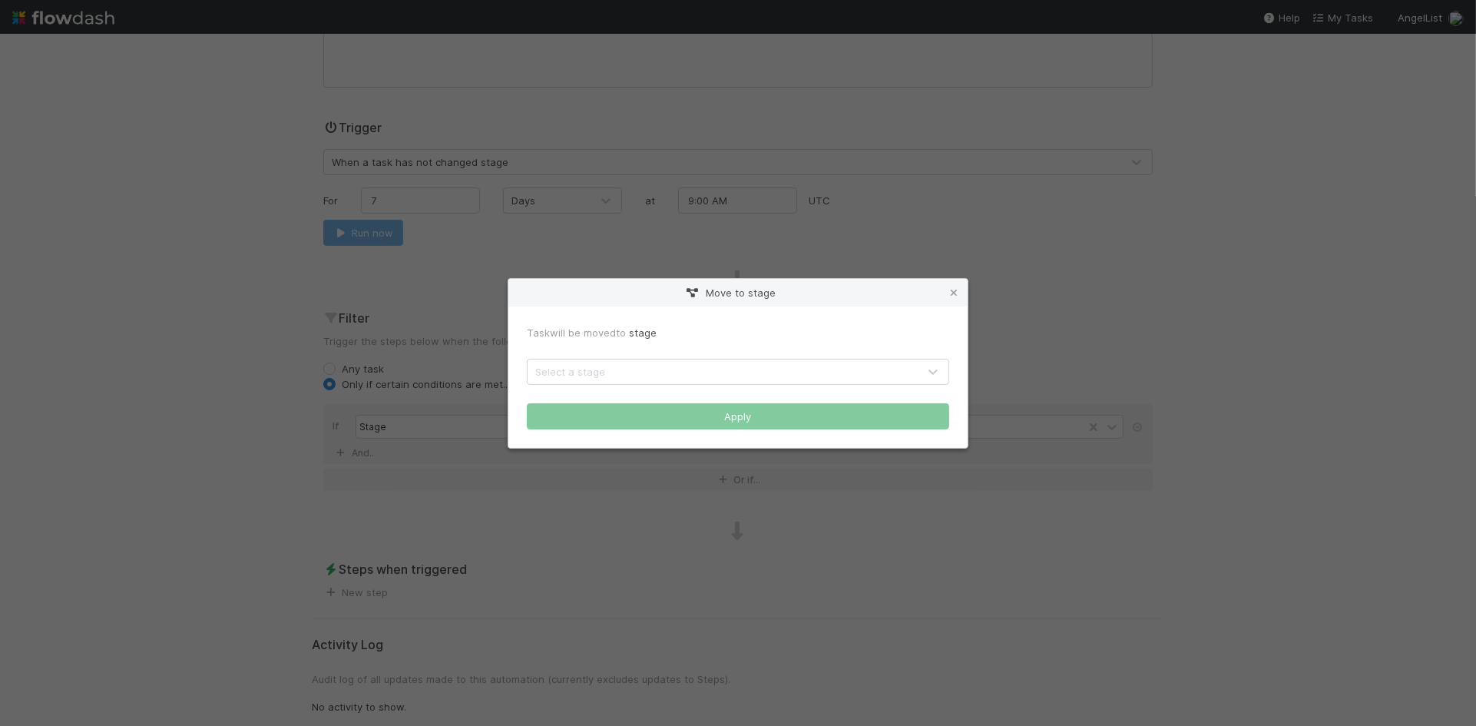
click at [617, 367] on div "Select a stage" at bounding box center [722, 371] width 390 height 25
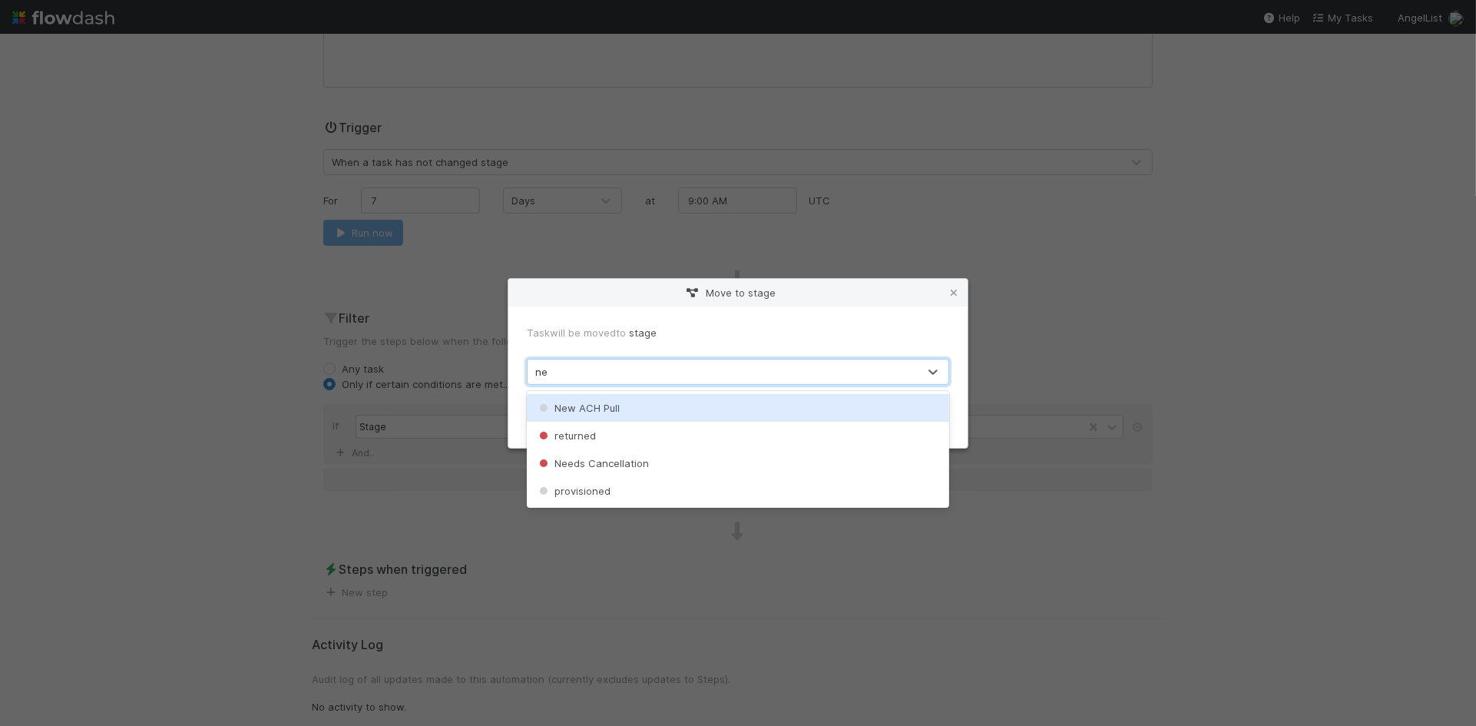
type input "nee"
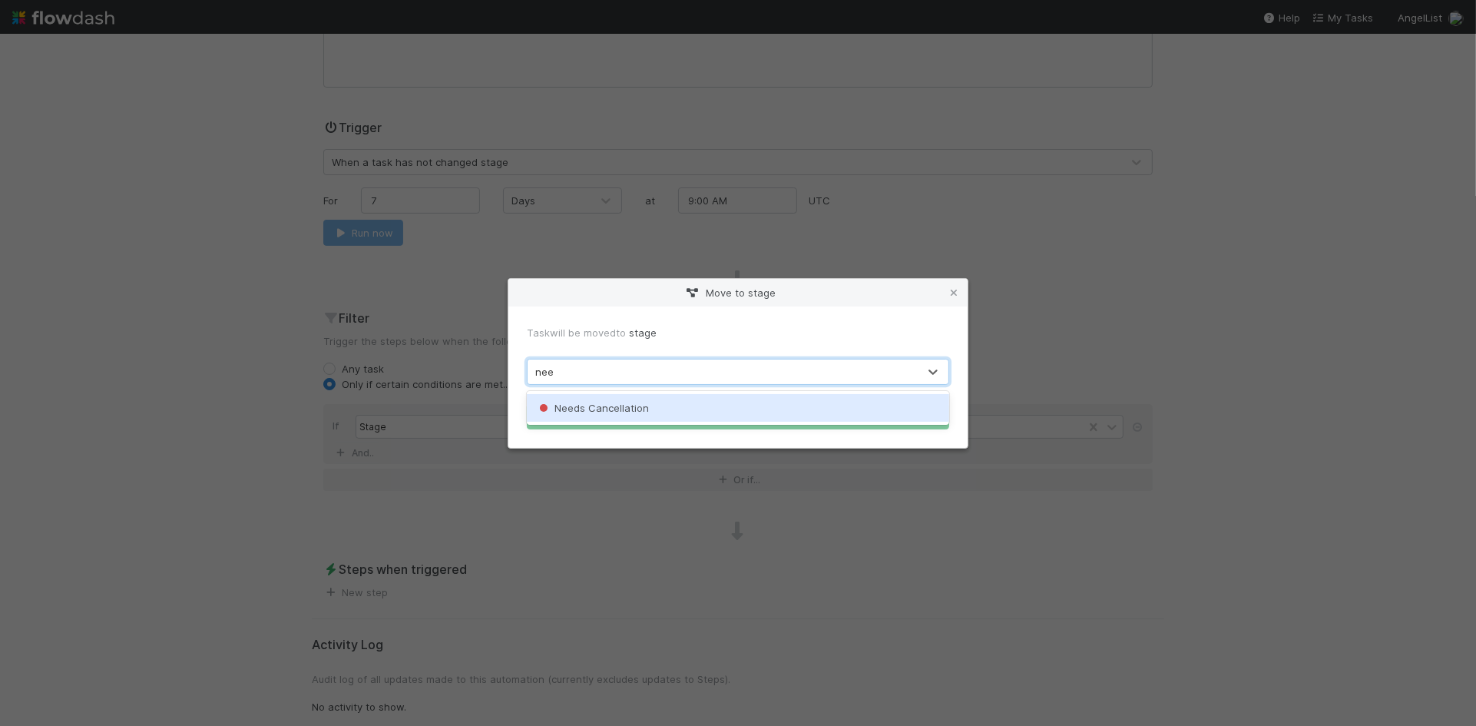
click at [598, 415] on div "Needs Cancellation" at bounding box center [738, 408] width 422 height 28
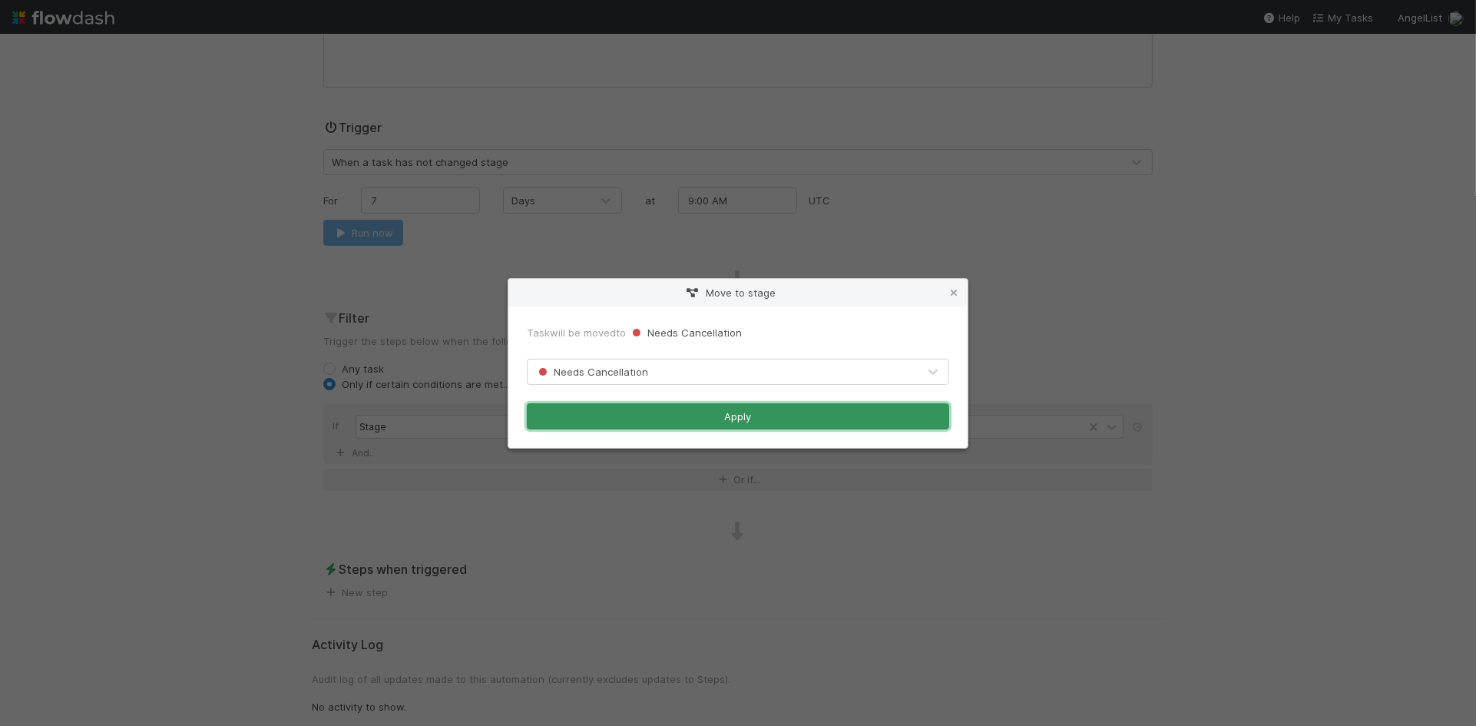
click at [601, 421] on button "Apply" at bounding box center [738, 416] width 422 height 26
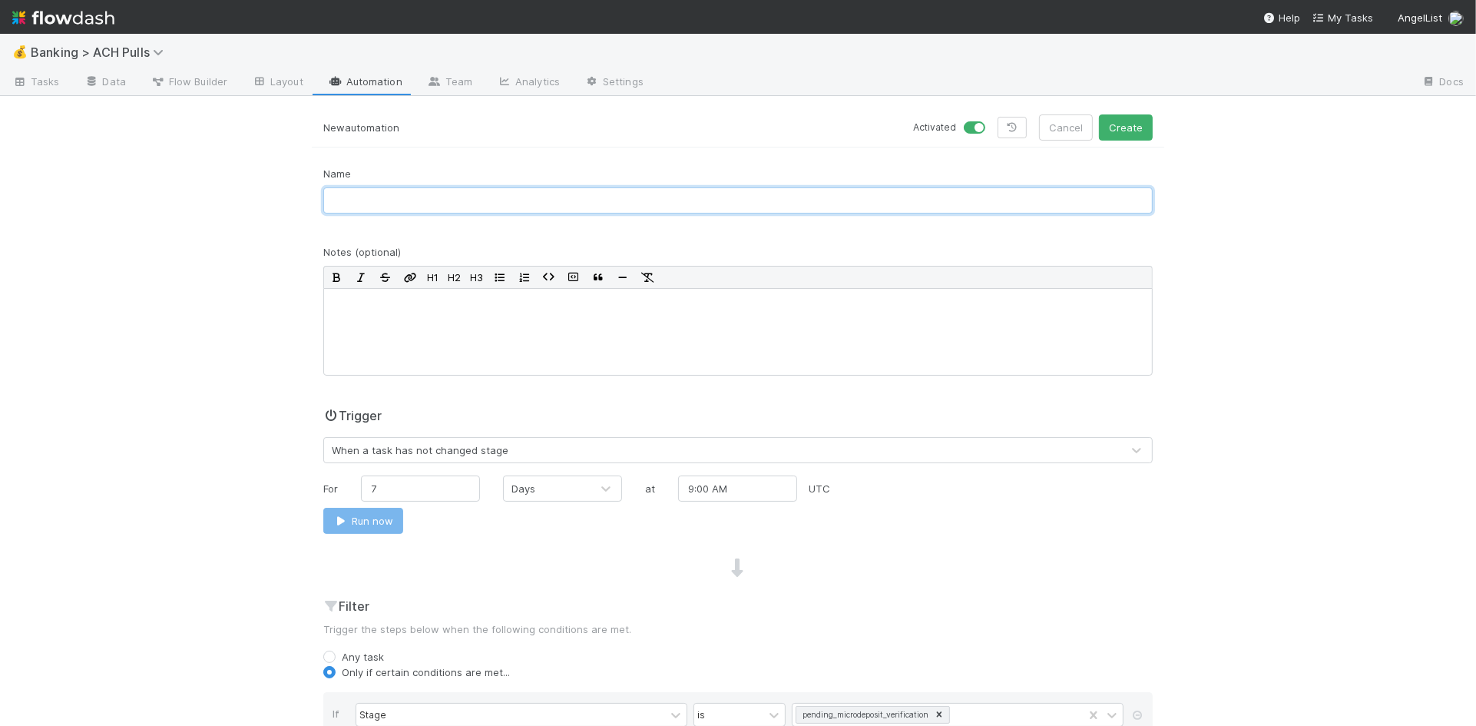
click at [367, 208] on input "text" at bounding box center [737, 200] width 829 height 26
type input "m"
type input "Move micro deposit verification to needs cancellation after 7 days"
click at [1131, 131] on button "Create" at bounding box center [1126, 127] width 54 height 26
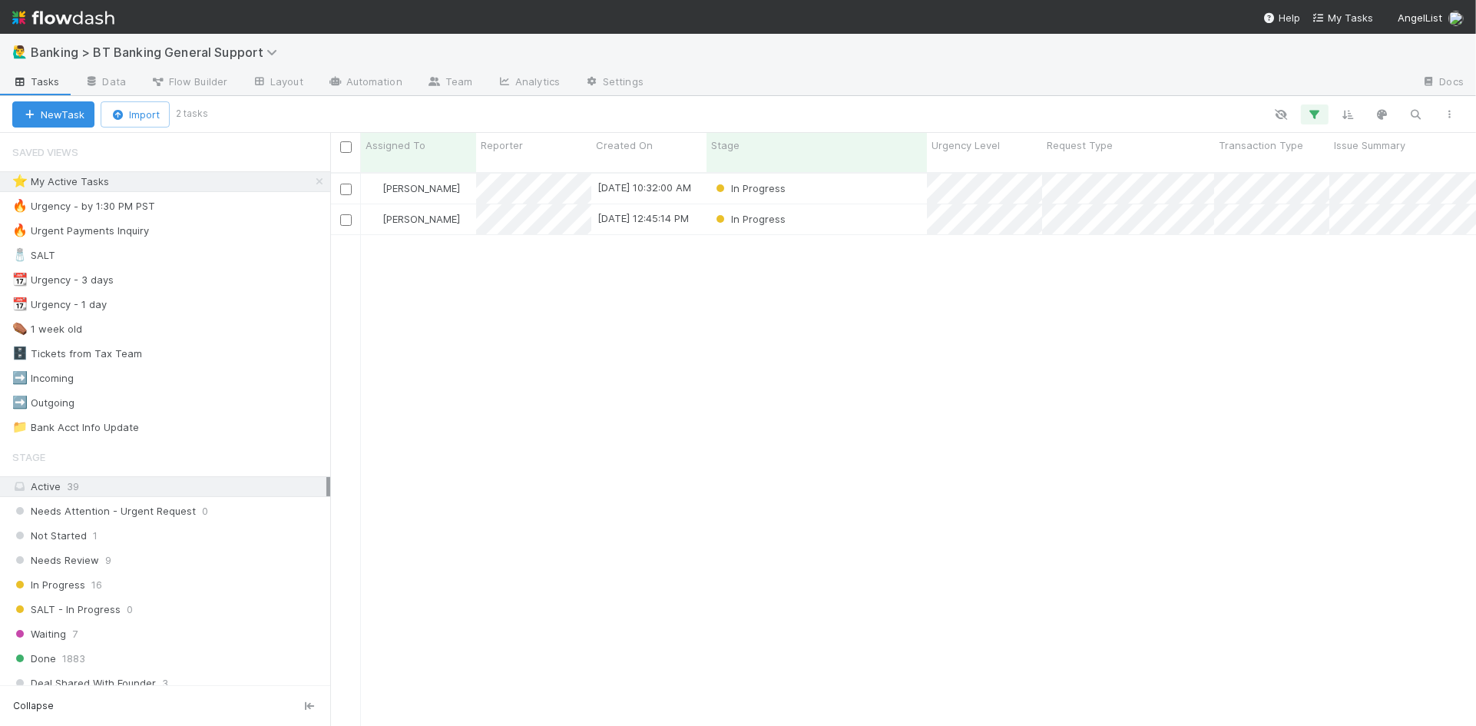
scroll to position [565, 1146]
click at [838, 204] on div "In Progress" at bounding box center [816, 219] width 220 height 30
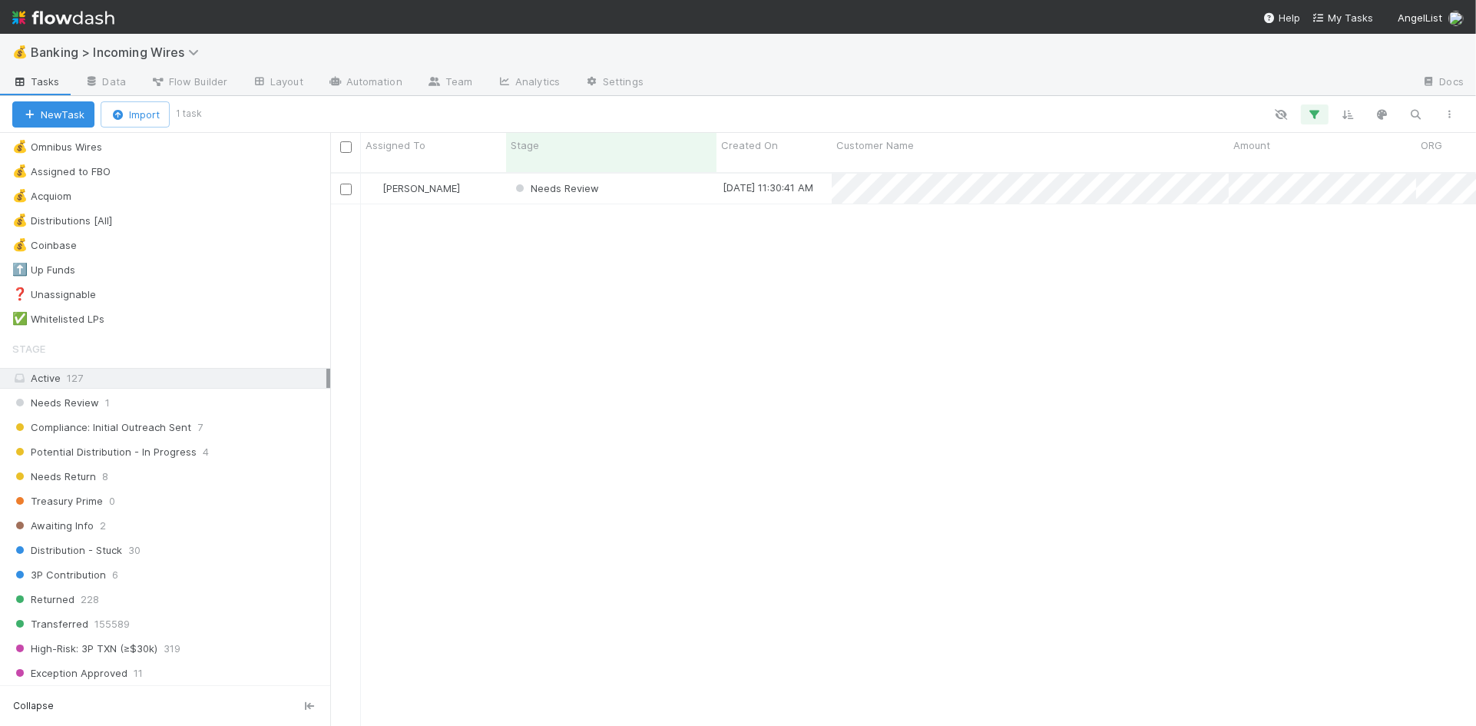
scroll to position [265, 0]
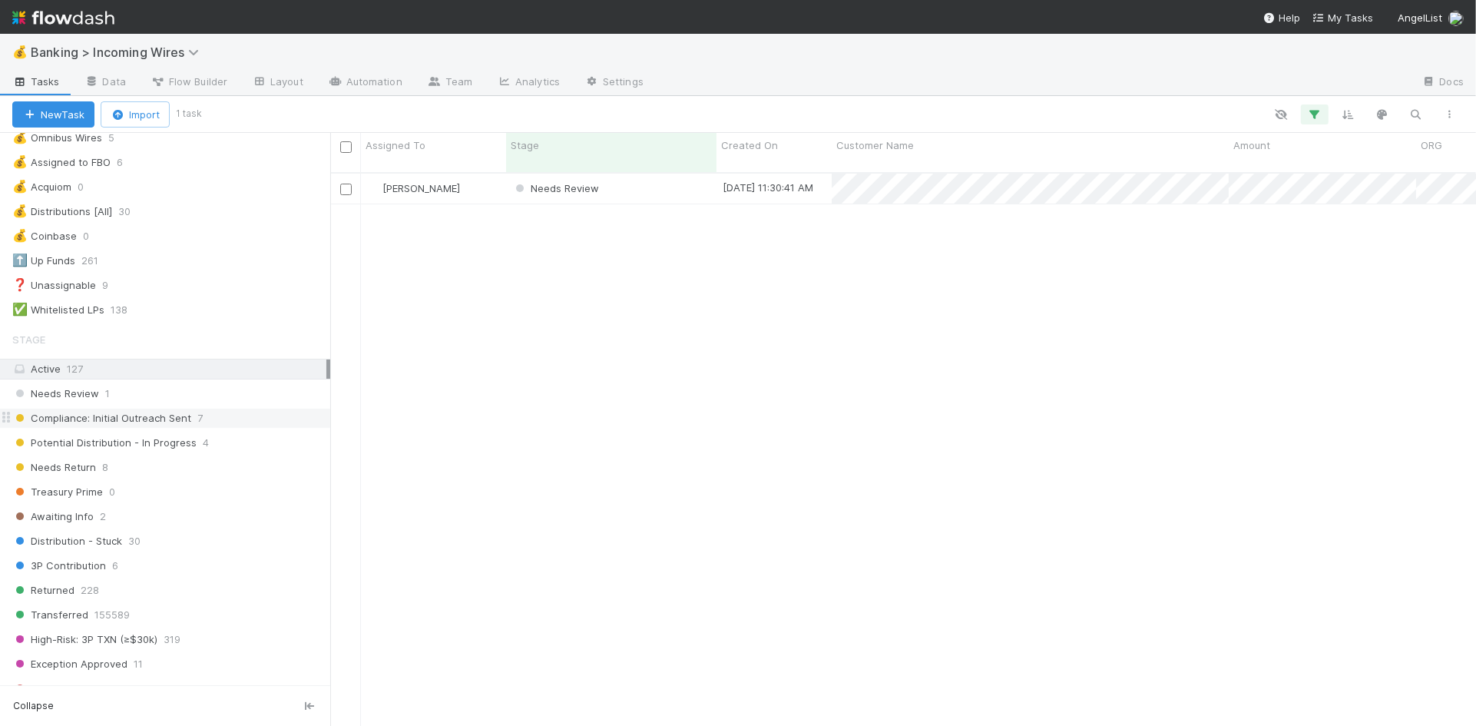
click at [162, 422] on span "Compliance: Initial Outreach Sent" at bounding box center [101, 417] width 179 height 19
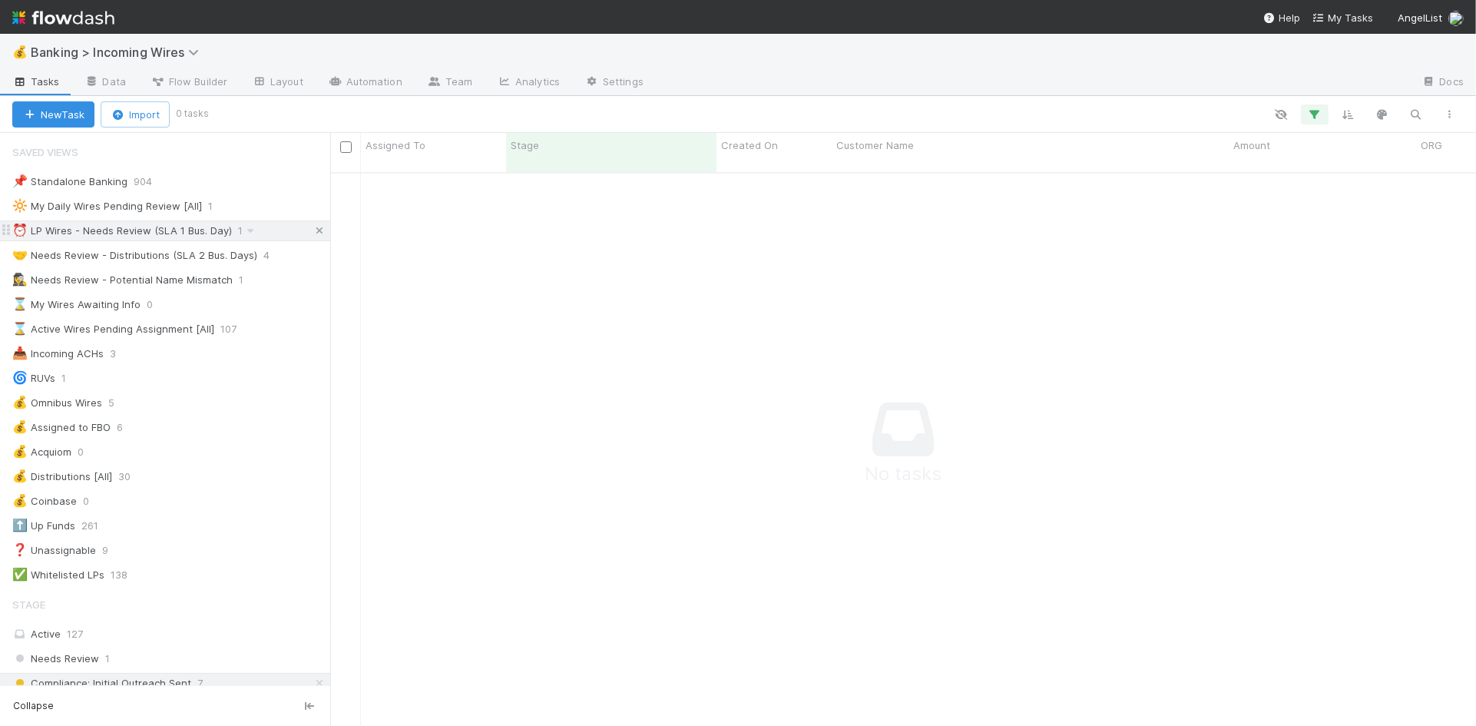
click at [318, 230] on icon at bounding box center [319, 231] width 15 height 10
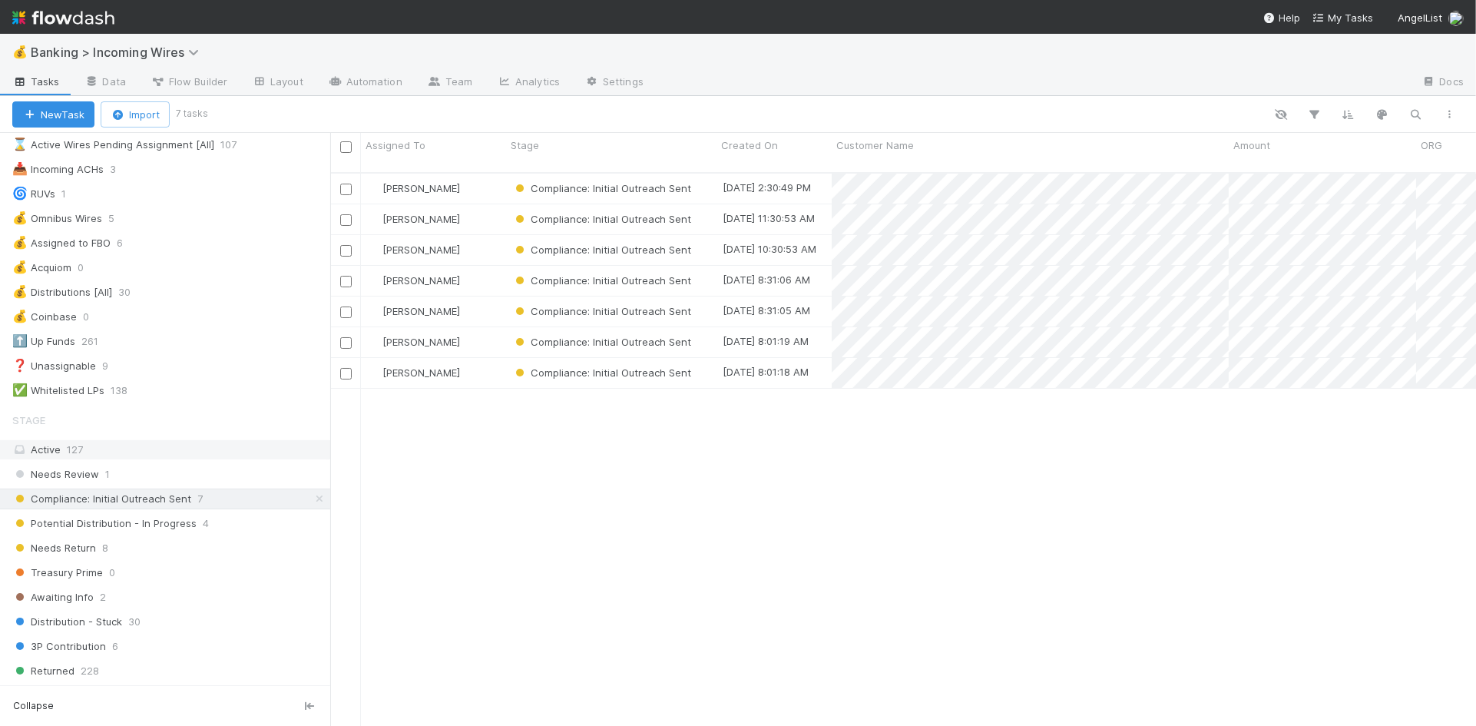
scroll to position [565, 1146]
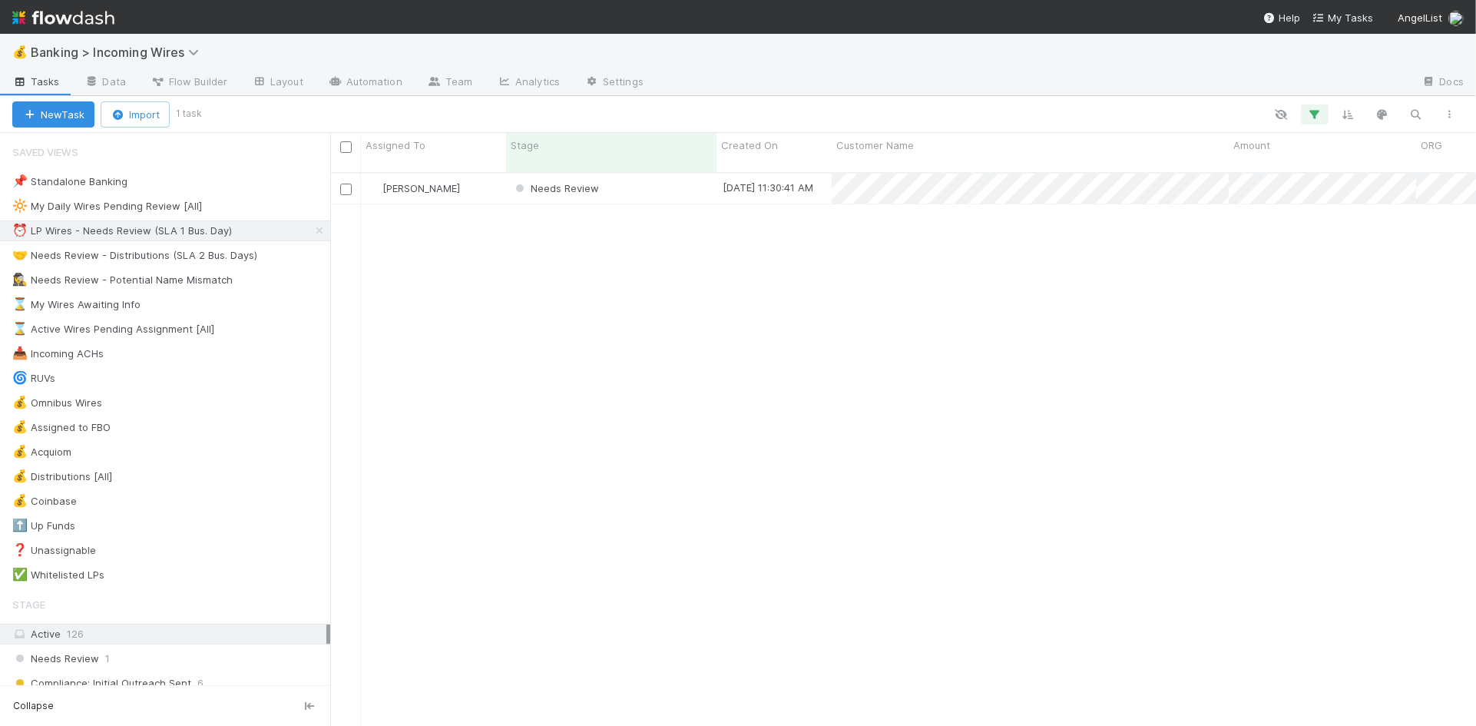
scroll to position [565, 1146]
click at [655, 185] on div "Needs Review" at bounding box center [611, 189] width 210 height 30
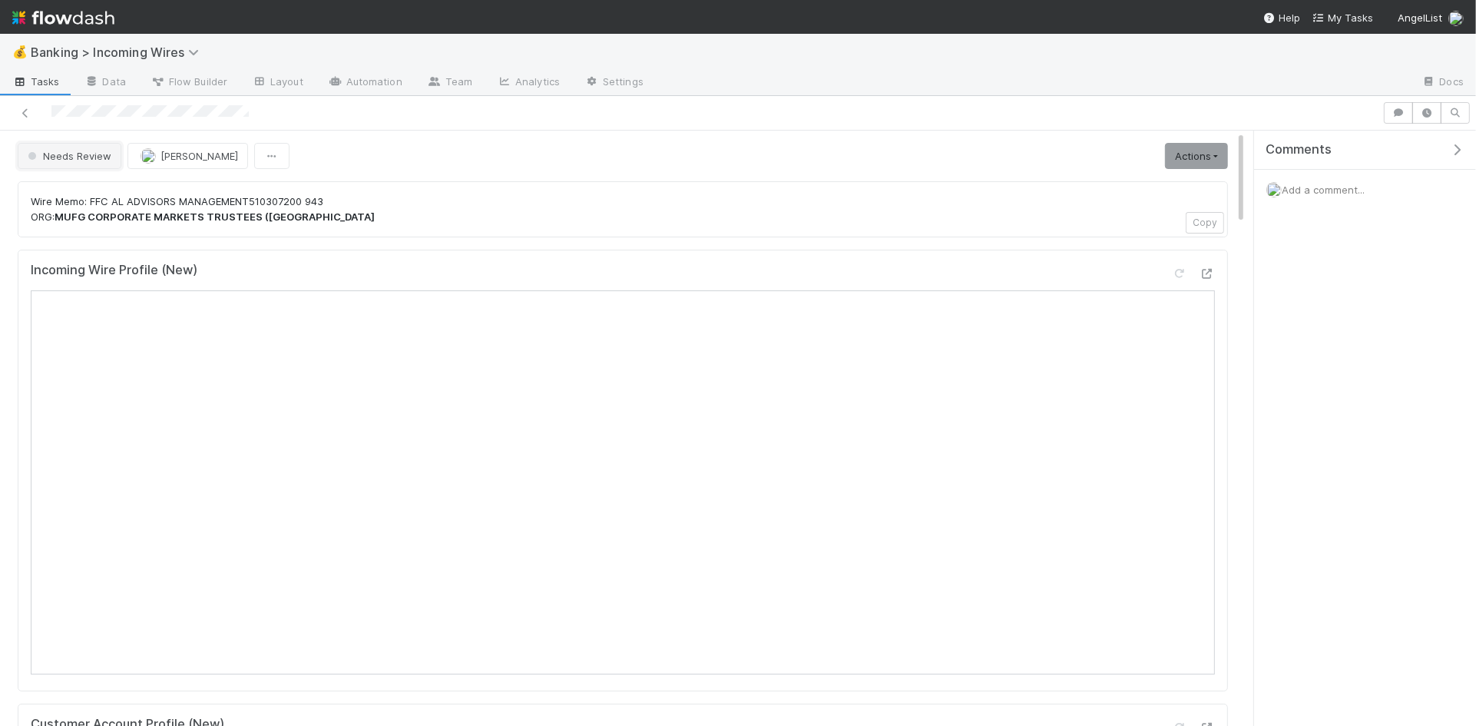
click at [79, 154] on span "Needs Review" at bounding box center [68, 156] width 87 height 12
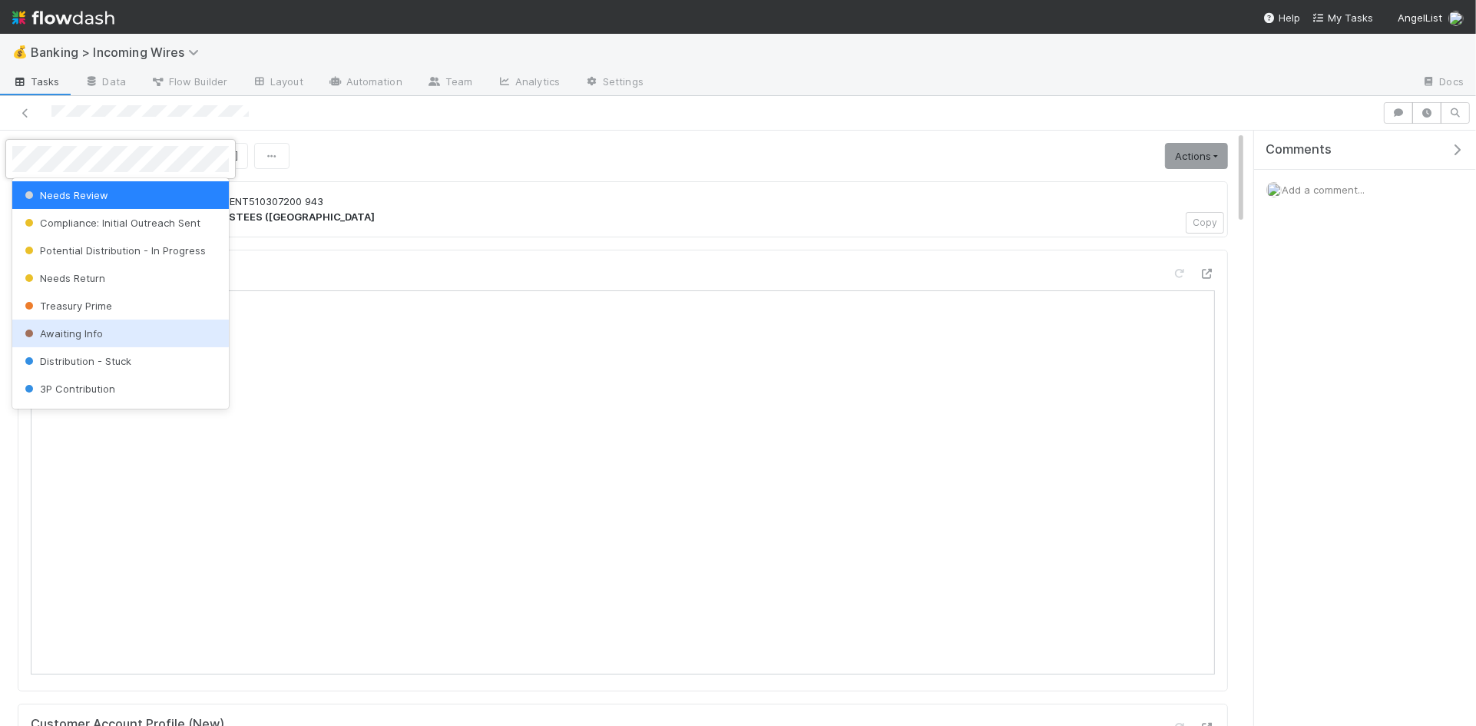
click at [71, 327] on span "Awaiting Info" at bounding box center [61, 333] width 81 height 12
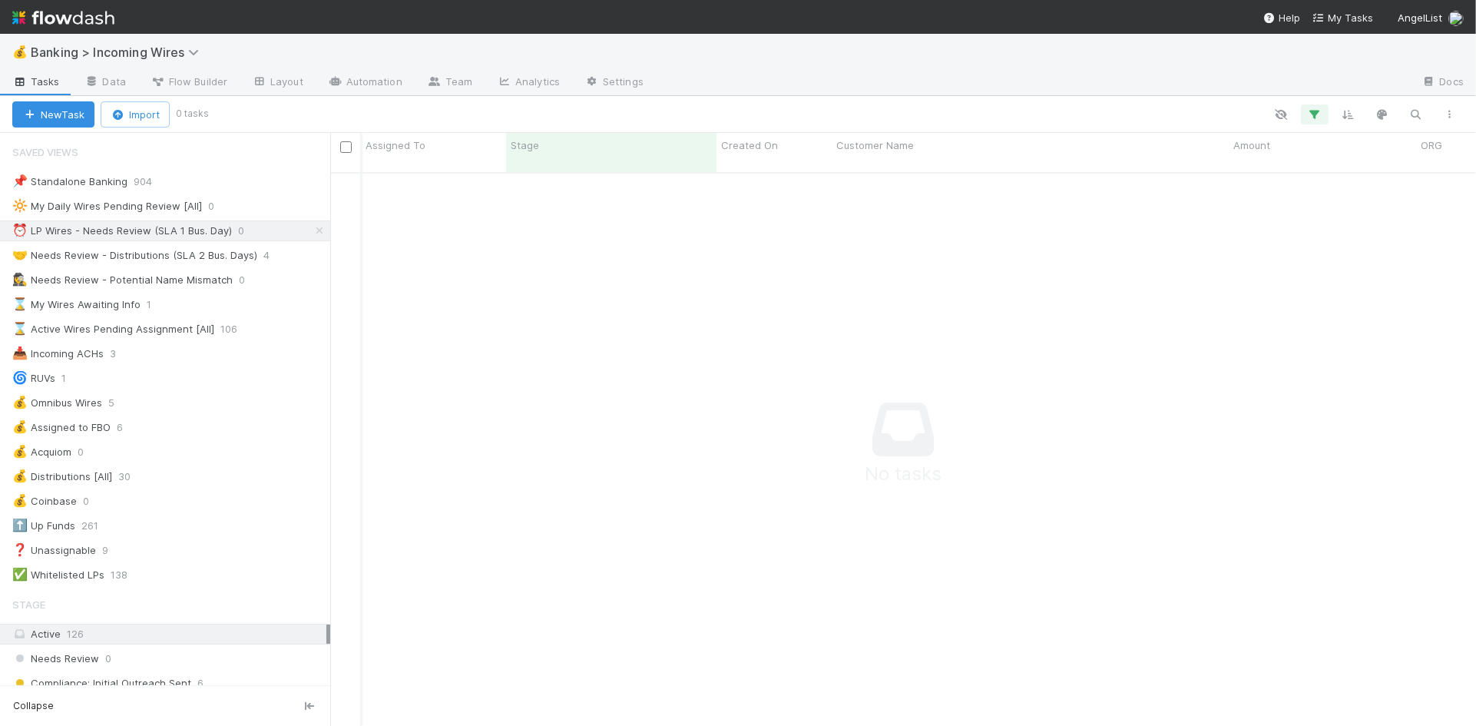
scroll to position [0, 4]
click at [161, 260] on div "🤝 Needs Review - Distributions (SLA 2 Bus. Days)" at bounding box center [134, 255] width 245 height 19
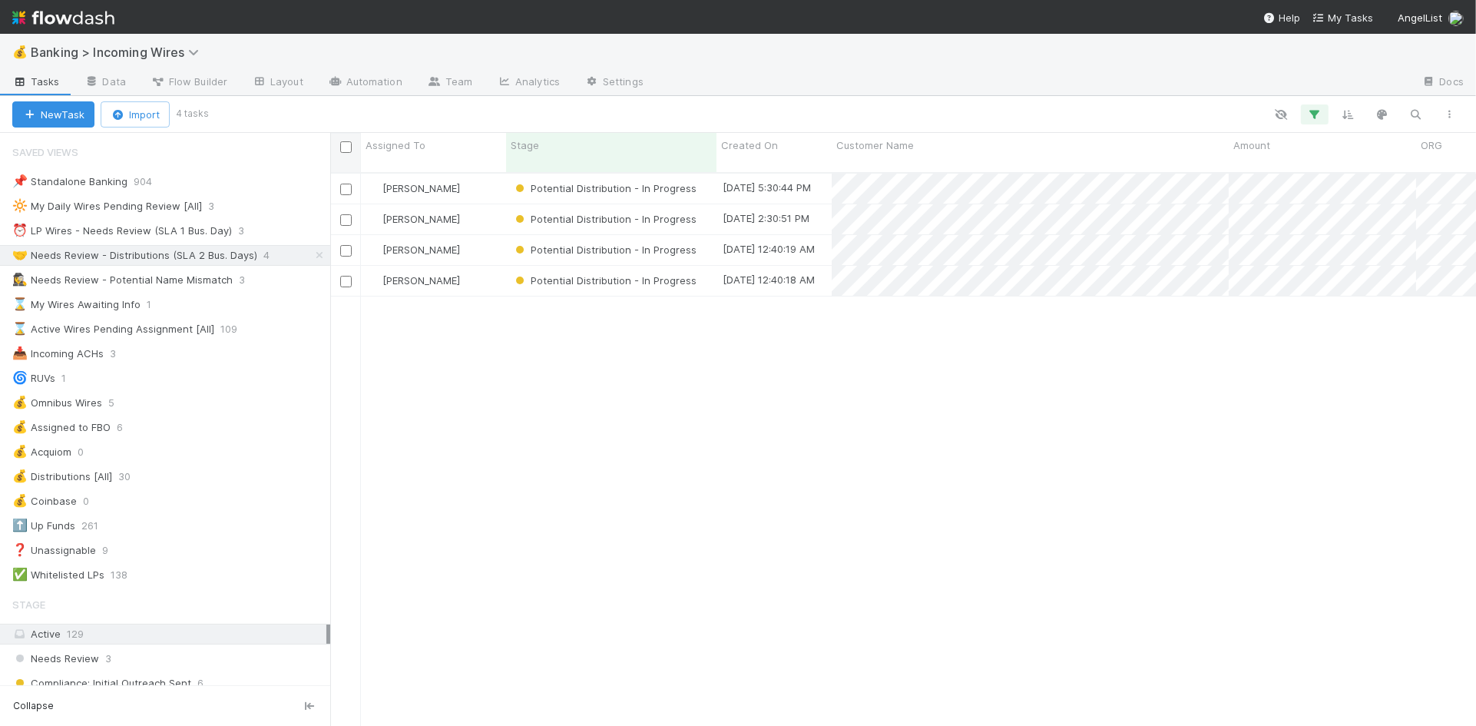
click at [345, 150] on input "checkbox" at bounding box center [346, 147] width 12 height 12
checkbox input "true"
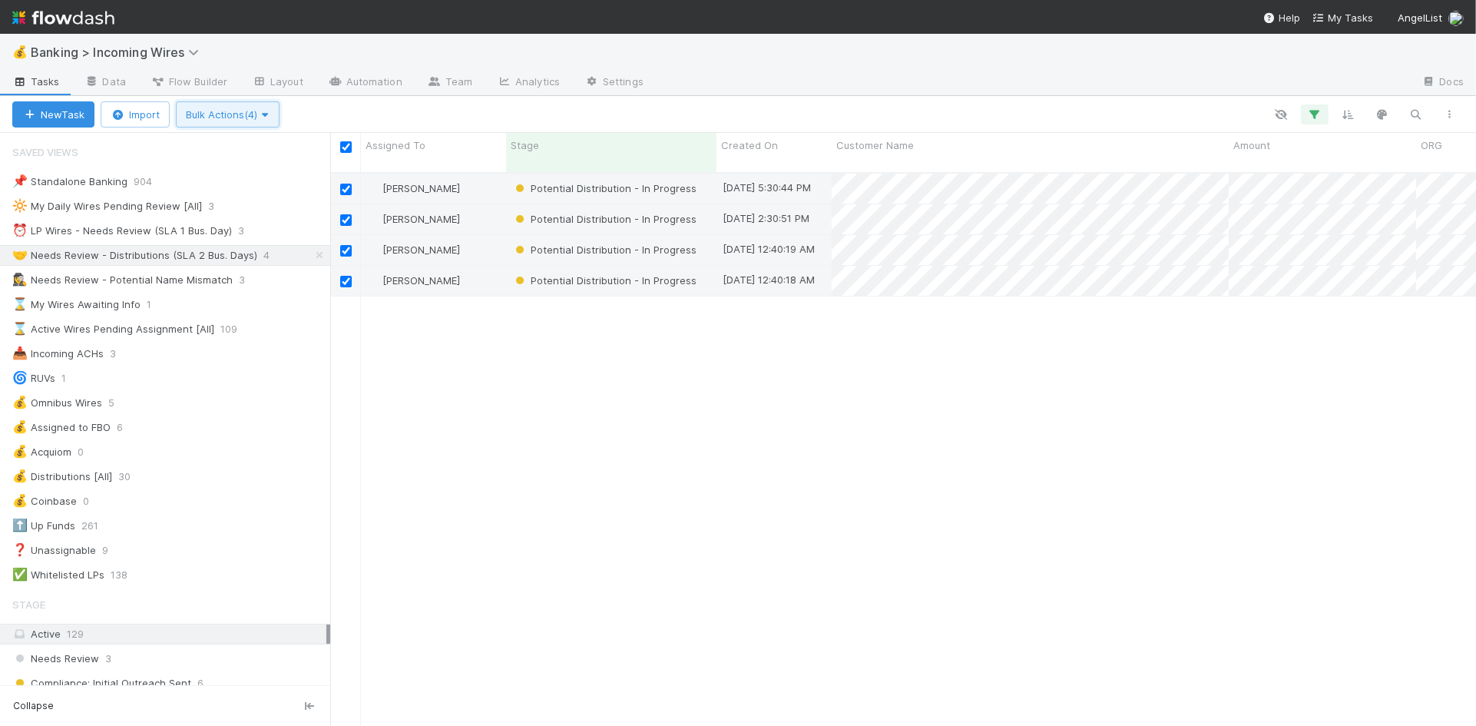
click at [258, 109] on span "Bulk Actions (4)" at bounding box center [228, 114] width 84 height 12
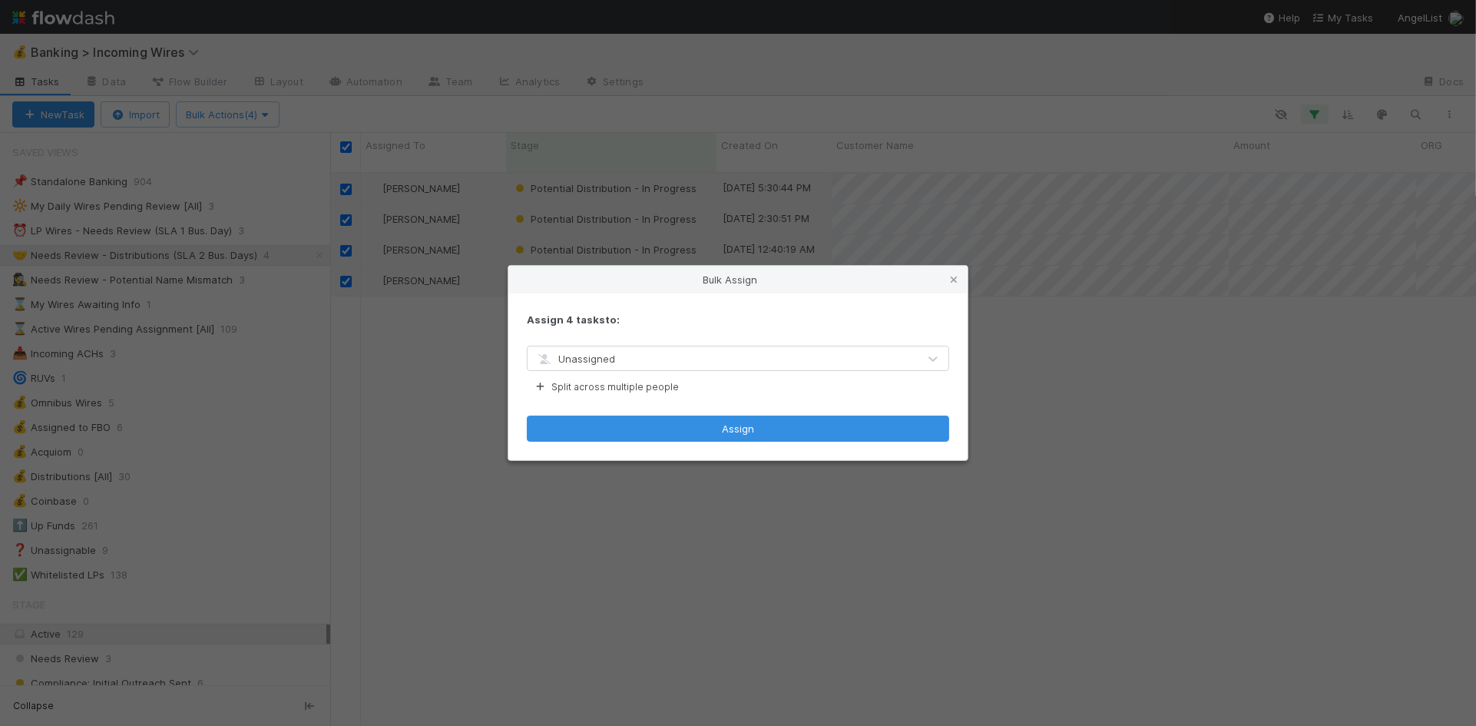
click at [625, 355] on div "Unassigned" at bounding box center [722, 358] width 390 height 25
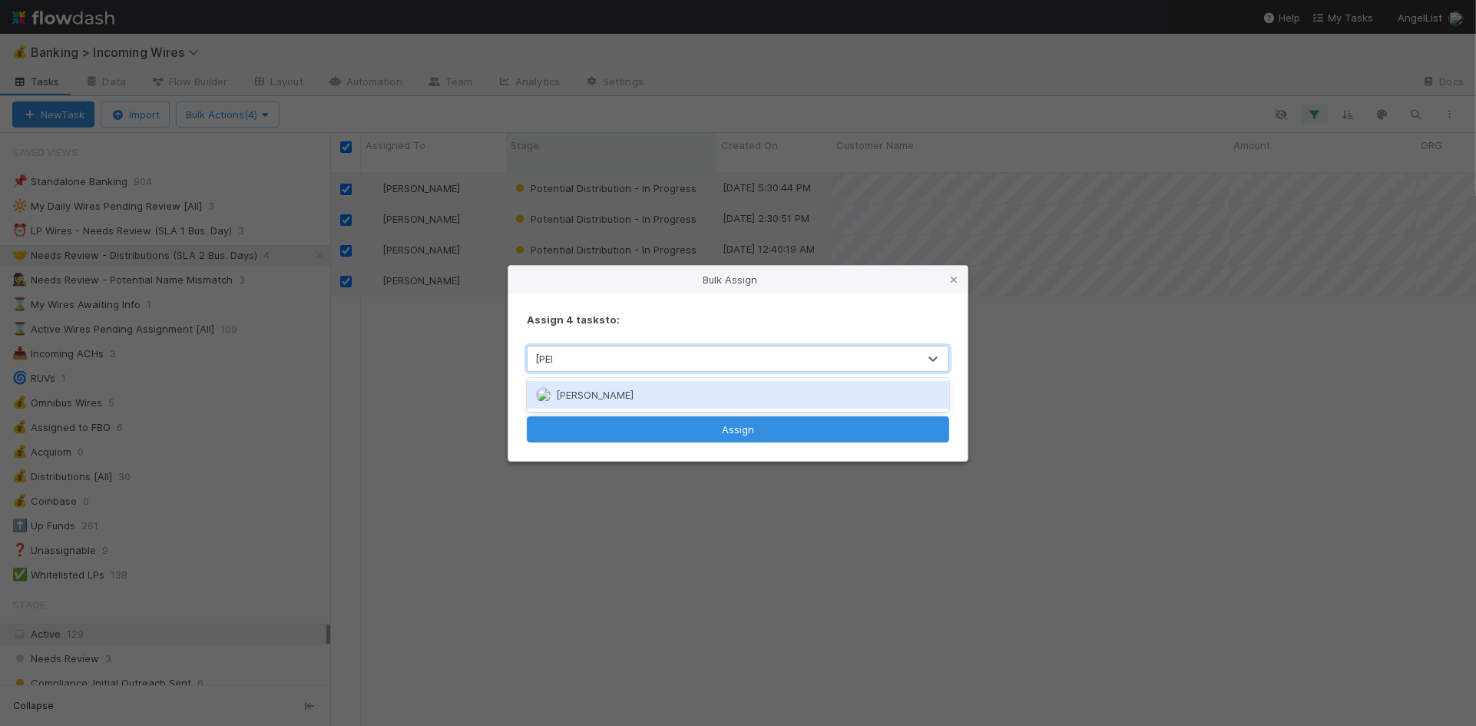
type input "[PERSON_NAME]"
click at [627, 387] on div "[PERSON_NAME]" at bounding box center [738, 395] width 422 height 28
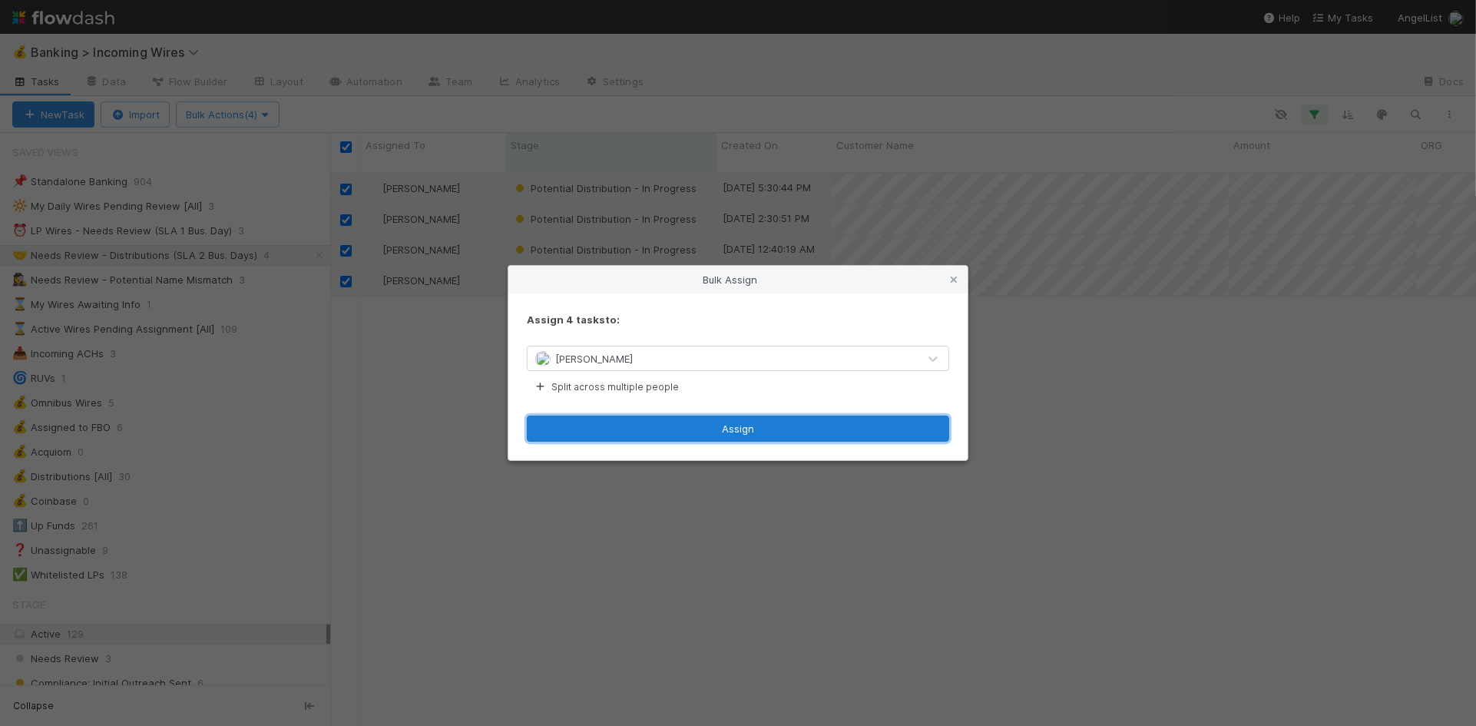
click at [633, 437] on button "Assign" at bounding box center [738, 428] width 422 height 26
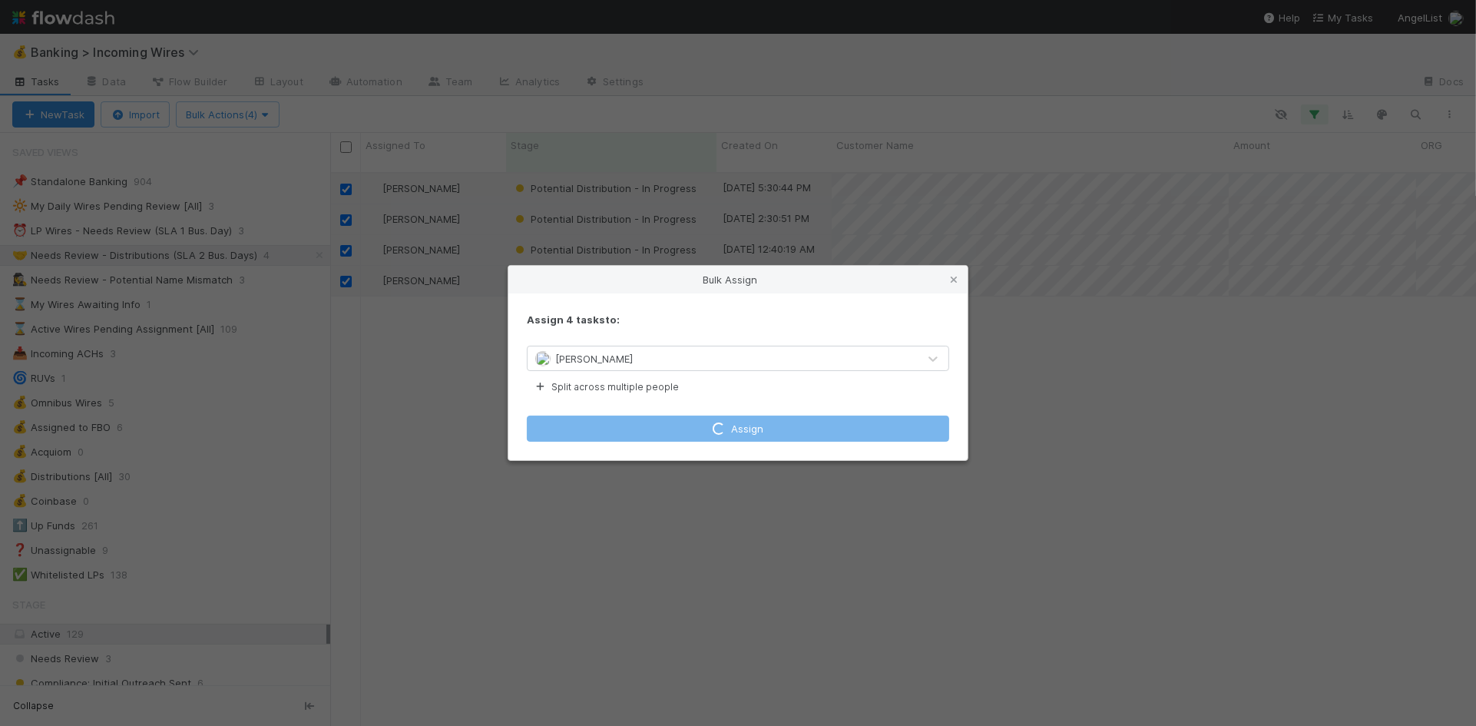
checkbox input "false"
